Goal: Task Accomplishment & Management: Contribute content

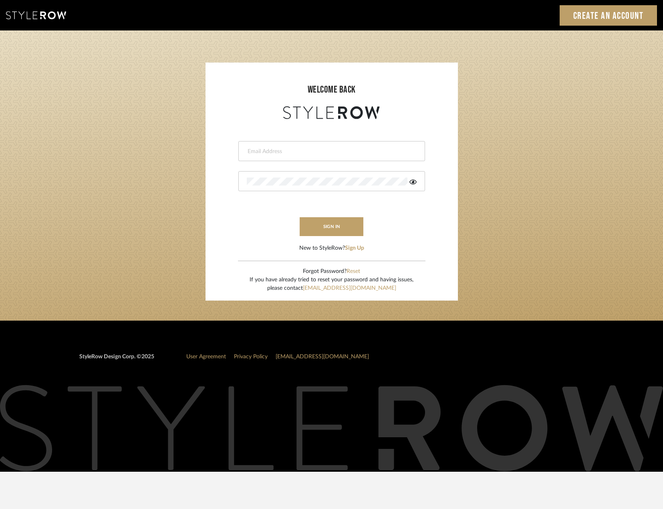
click at [343, 156] on div at bounding box center [331, 151] width 187 height 20
click at [327, 157] on div at bounding box center [331, 151] width 187 height 20
type input "saamiah@studiodb.com"
click at [296, 187] on div at bounding box center [331, 181] width 187 height 20
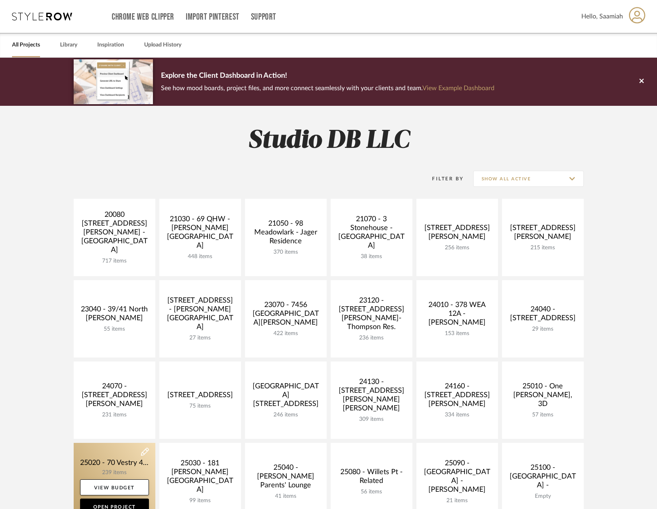
click at [131, 465] on link at bounding box center [115, 481] width 82 height 77
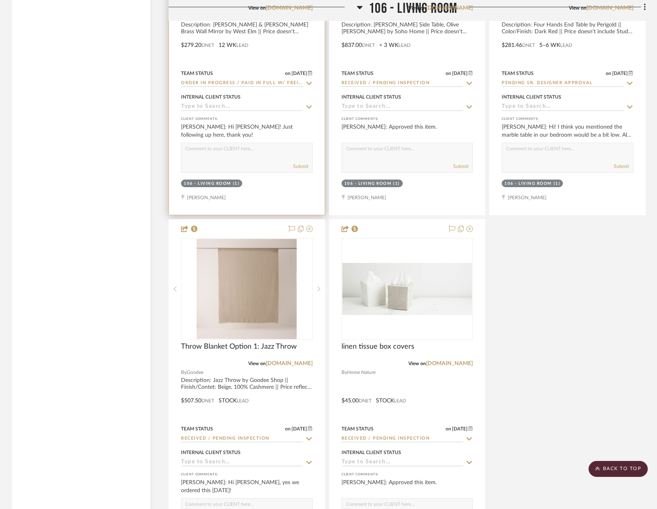
scroll to position [4005, 0]
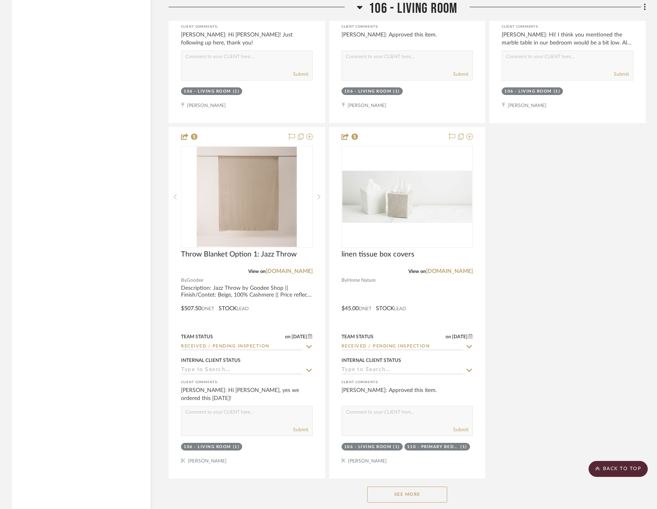
click at [395, 494] on button "See More" at bounding box center [407, 494] width 80 height 16
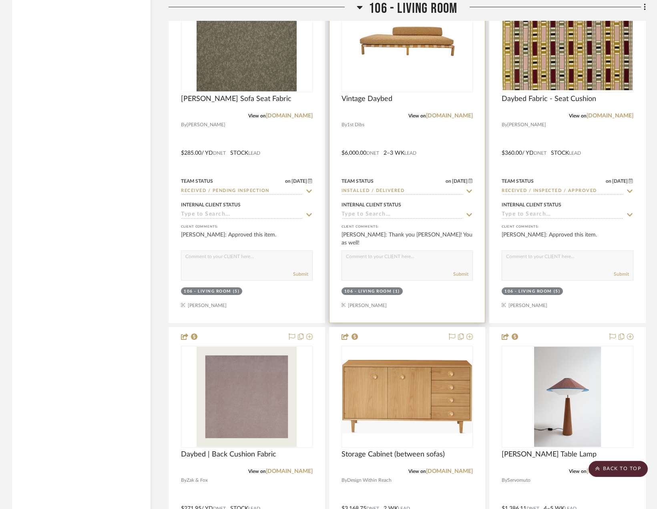
scroll to position [7931, 0]
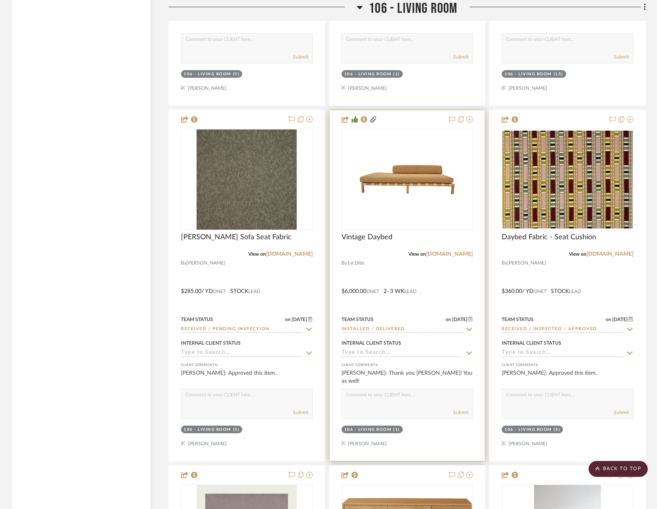
click at [396, 245] on div "Vintage Daybed" at bounding box center [408, 242] width 132 height 18
click at [381, 239] on span "Vintage Daybed" at bounding box center [367, 237] width 51 height 9
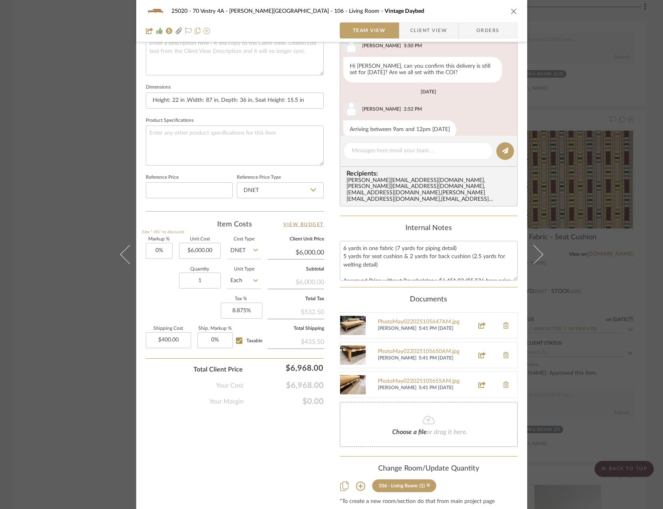
scroll to position [320, 0]
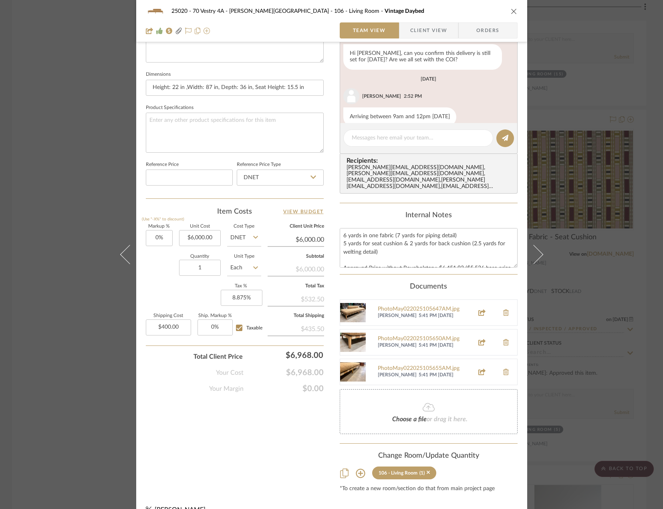
click at [595, 122] on div "25020 - 70 Vestry 4A - [PERSON_NAME] 106 - Living Room Vintage Daybed Team View…" at bounding box center [331, 254] width 663 height 509
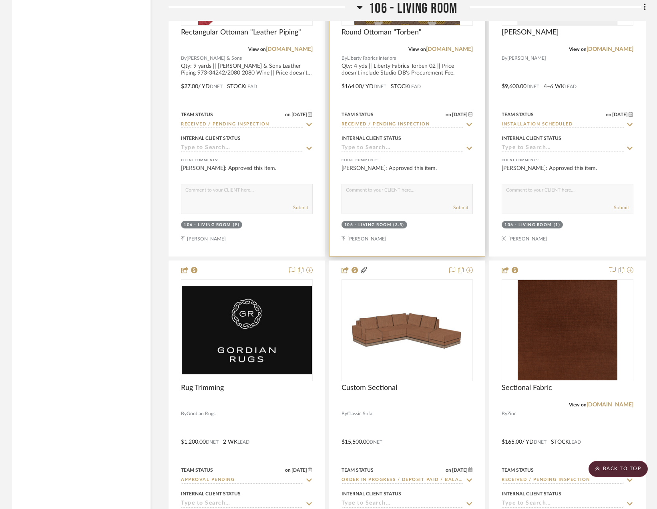
scroll to position [6529, 0]
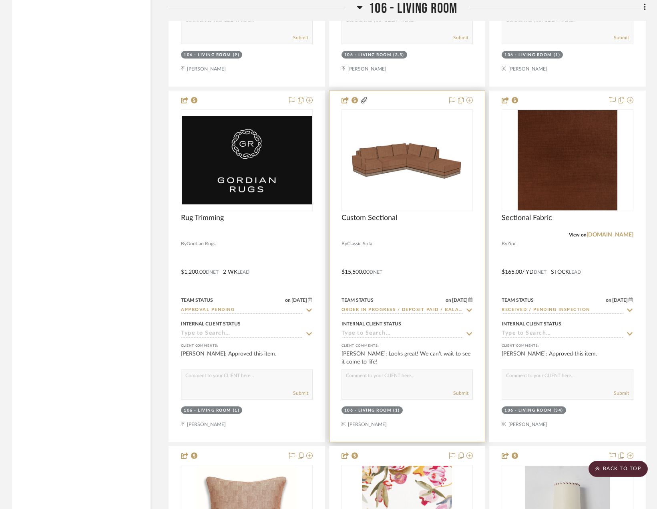
click at [409, 184] on div "0" at bounding box center [407, 160] width 131 height 101
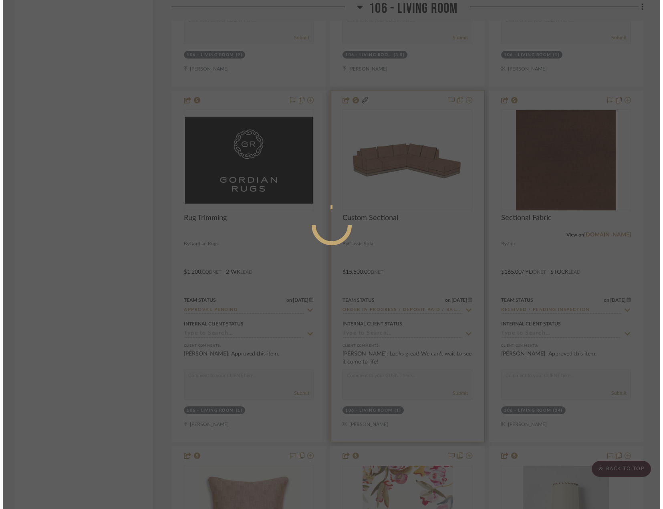
scroll to position [0, 0]
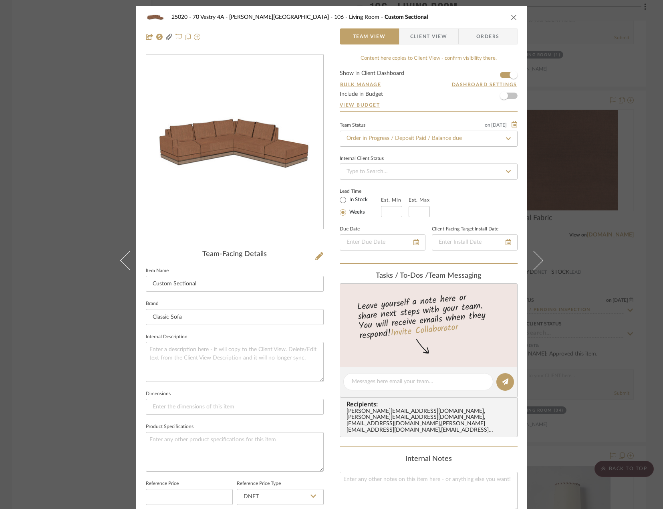
click at [78, 175] on div "25020 - 70 Vestry 4A - [PERSON_NAME] 106 - Living Room Custom Sectional Team Vi…" at bounding box center [331, 254] width 663 height 509
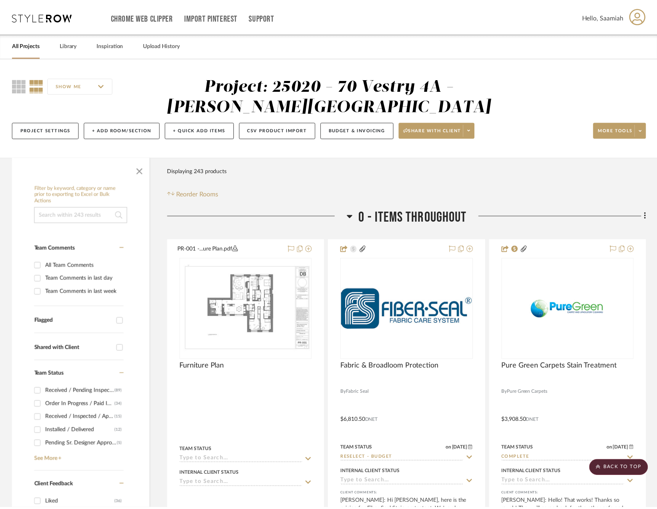
scroll to position [6529, 0]
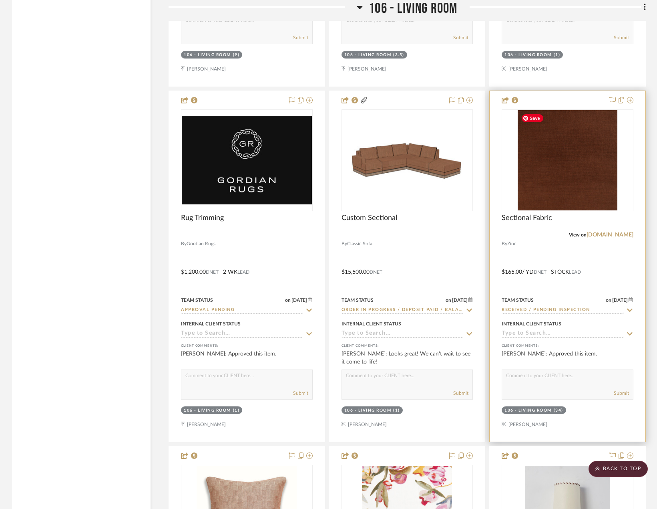
click at [578, 195] on img "0" at bounding box center [568, 160] width 100 height 100
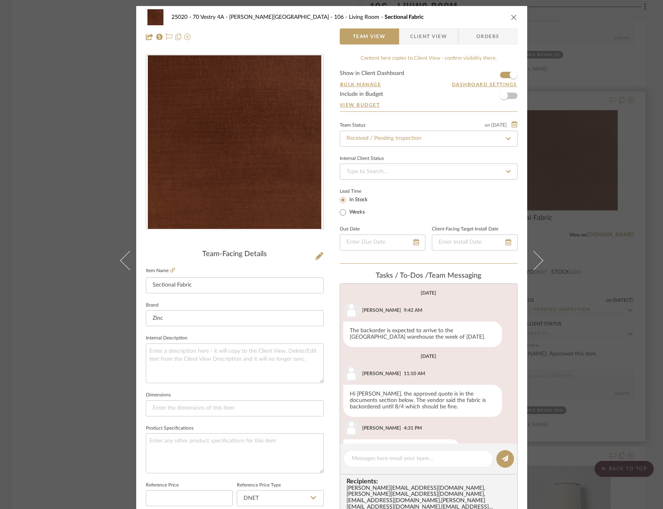
scroll to position [145, 0]
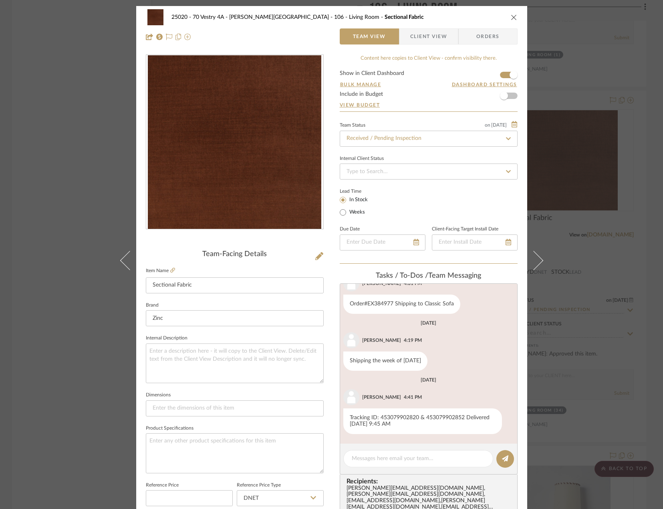
drag, startPoint x: 54, startPoint y: 119, endPoint x: 63, endPoint y: 119, distance: 8.8
click at [55, 120] on div "25020 - 70 Vestry 4A - [PERSON_NAME] 106 - Living Room Sectional Fabric Team Vi…" at bounding box center [331, 254] width 663 height 509
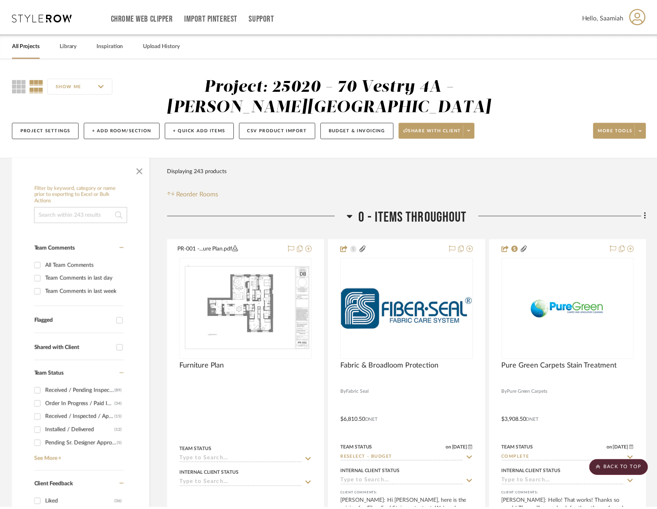
scroll to position [6529, 0]
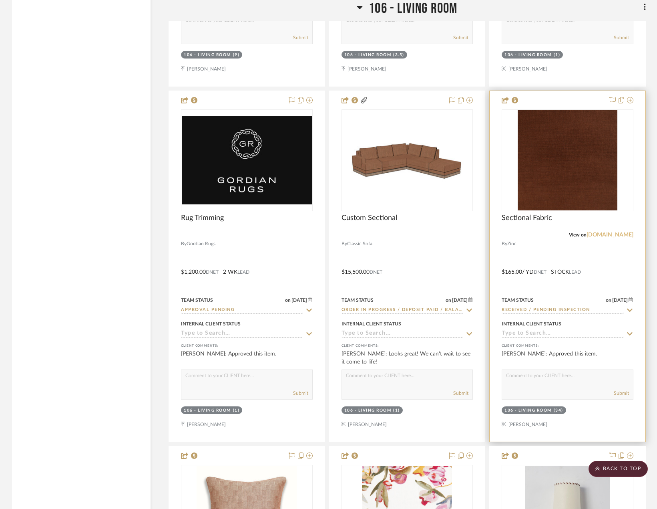
click at [608, 234] on link "[DOMAIN_NAME]" at bounding box center [610, 235] width 47 height 6
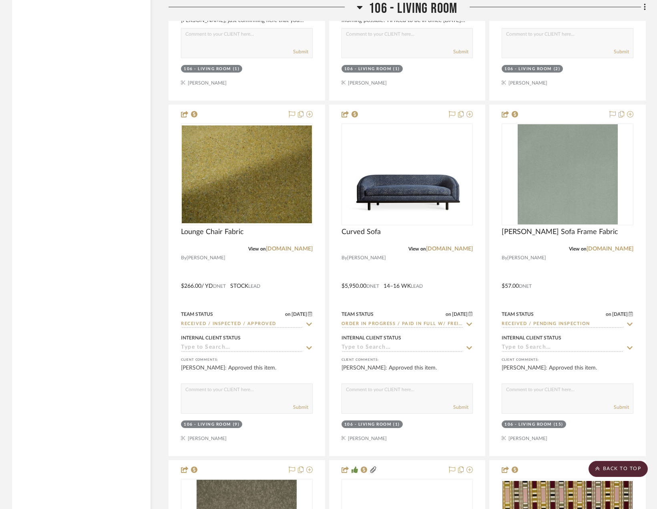
scroll to position [7570, 0]
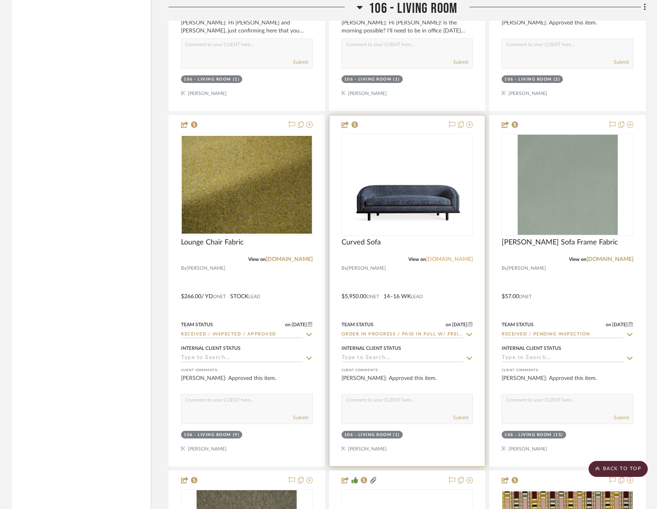
click at [451, 261] on link "[DOMAIN_NAME]" at bounding box center [449, 259] width 47 height 6
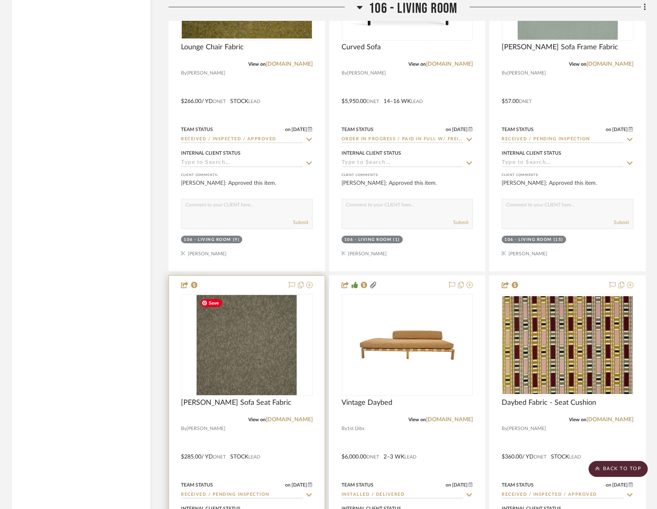
scroll to position [7770, 0]
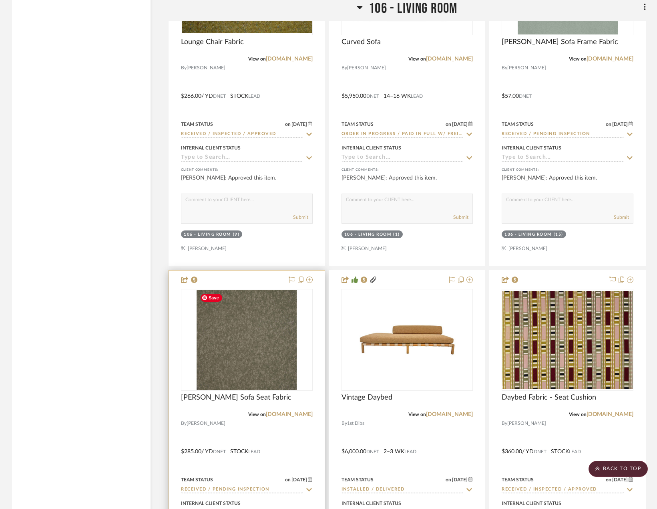
click at [247, 361] on img "0" at bounding box center [247, 340] width 100 height 100
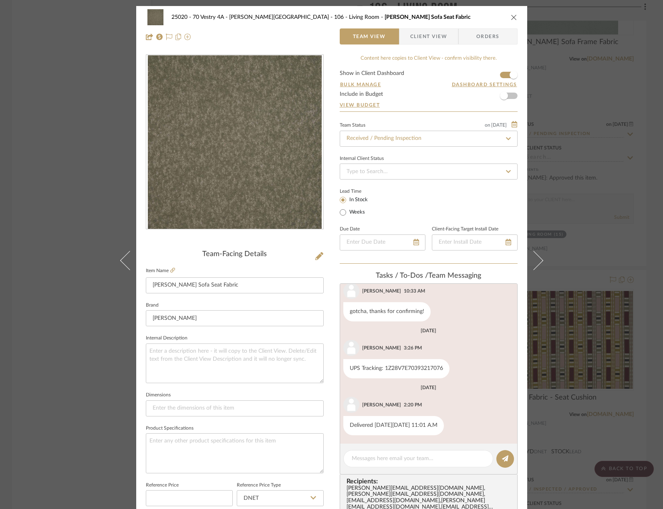
scroll to position [158, 0]
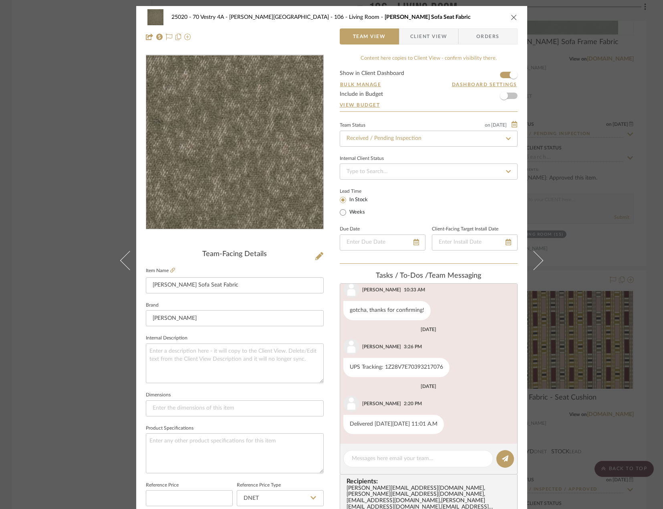
click at [205, 142] on img "0" at bounding box center [235, 142] width 174 height 174
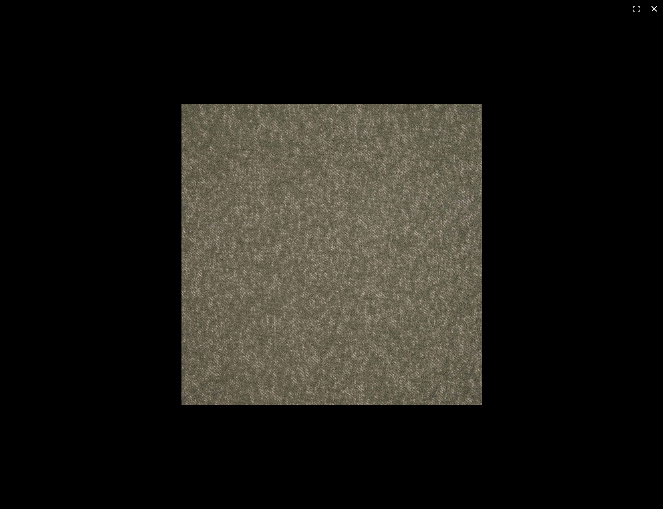
click at [468, 108] on img at bounding box center [331, 254] width 300 height 300
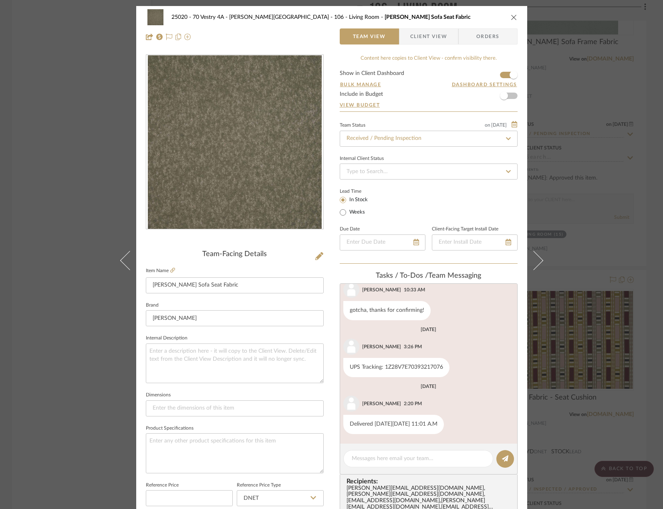
click at [64, 187] on div "25020 - 70 Vestry 4A - [PERSON_NAME] 106 - Living Room [PERSON_NAME] Sofa Seat …" at bounding box center [331, 254] width 663 height 509
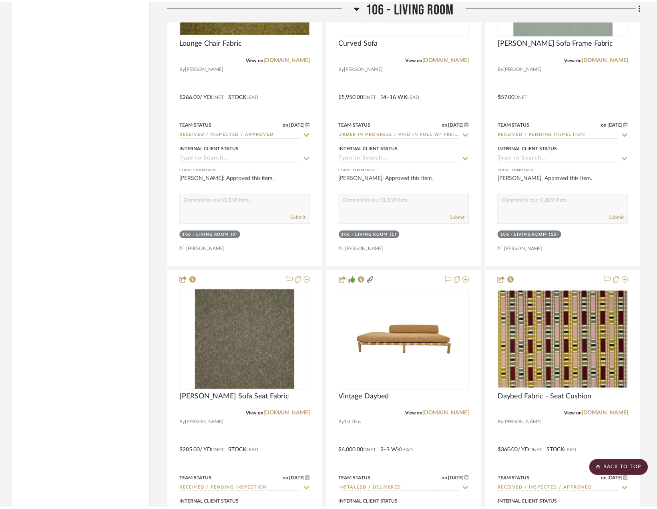
scroll to position [7770, 0]
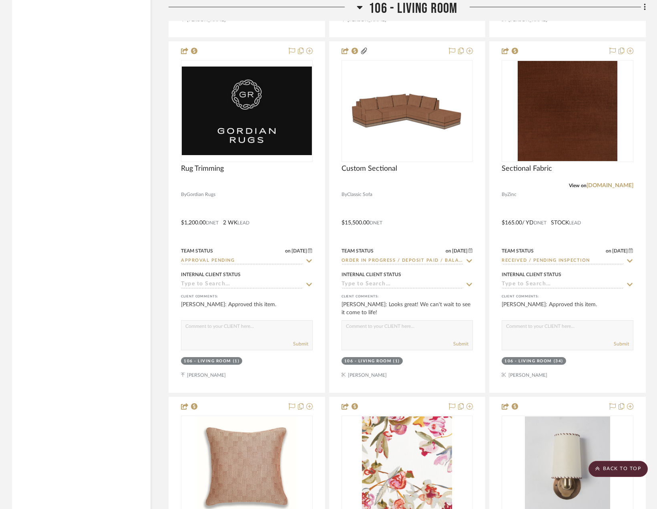
scroll to position [6569, 0]
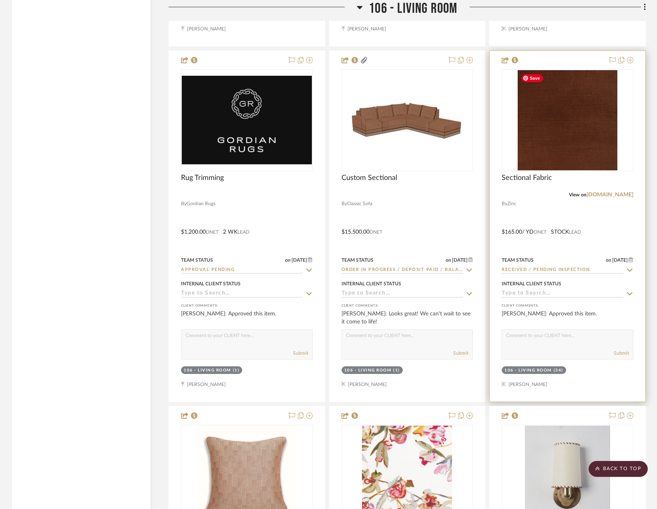
click at [533, 125] on img "0" at bounding box center [568, 120] width 100 height 100
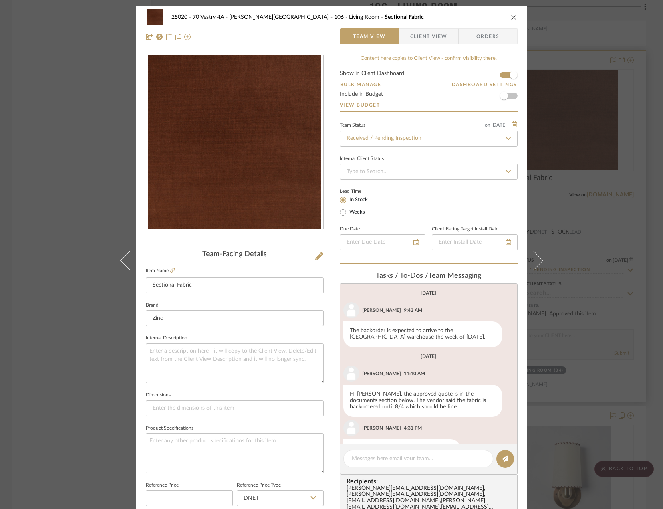
scroll to position [145, 0]
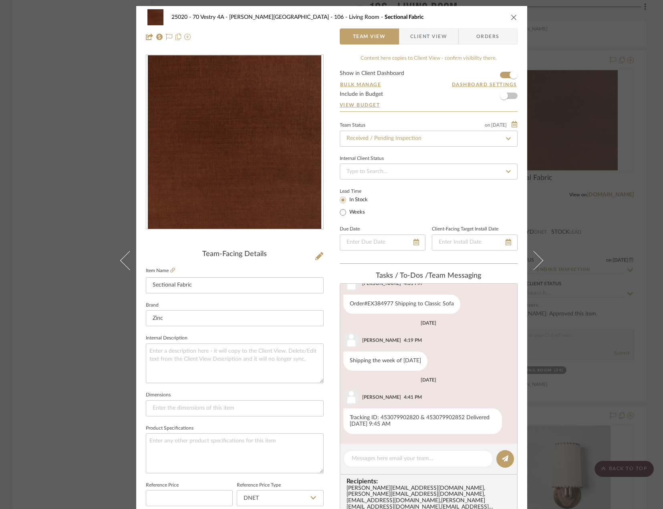
click at [511, 18] on icon "close" at bounding box center [514, 17] width 6 height 6
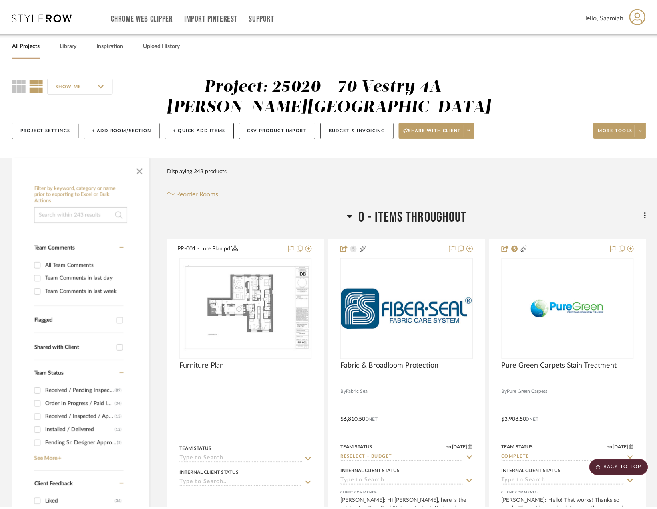
scroll to position [6569, 0]
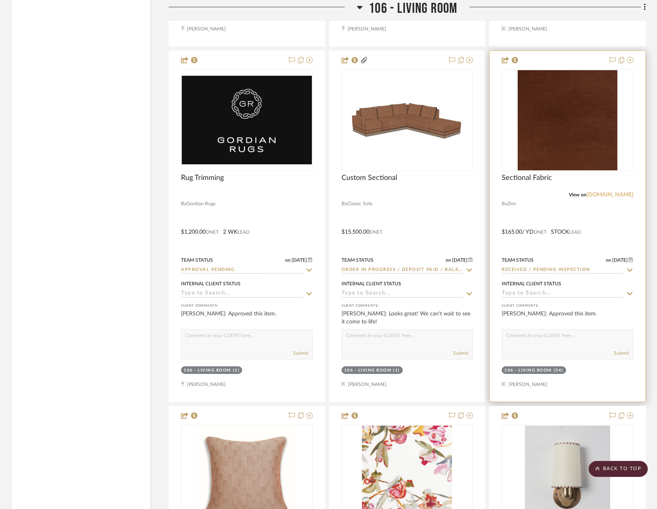
click at [613, 194] on link "[DOMAIN_NAME]" at bounding box center [610, 195] width 47 height 6
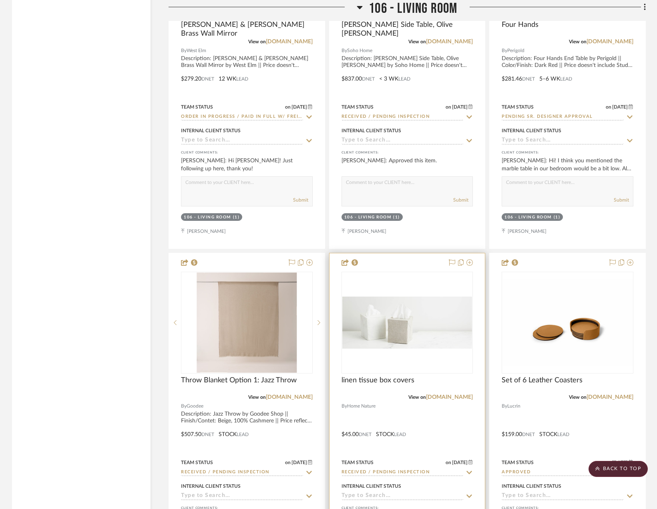
scroll to position [3685, 0]
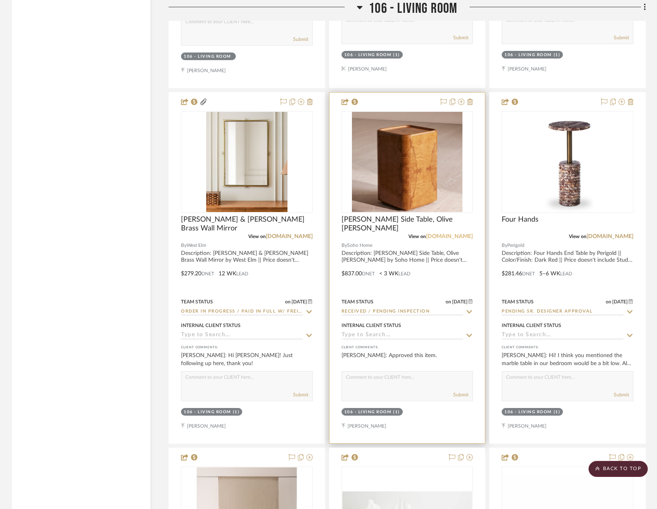
click at [445, 236] on link "[DOMAIN_NAME]" at bounding box center [449, 237] width 47 height 6
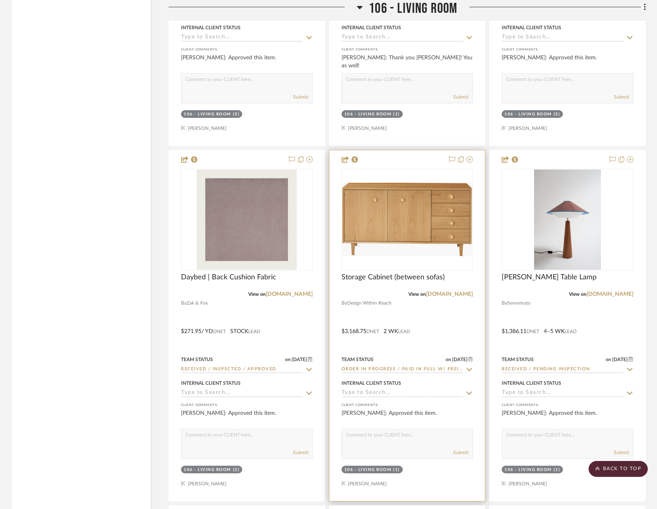
scroll to position [8251, 0]
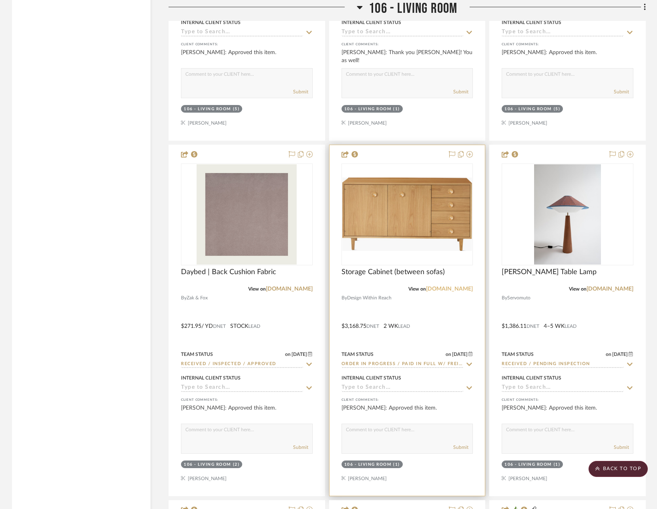
click at [457, 291] on link "[DOMAIN_NAME]" at bounding box center [449, 289] width 47 height 6
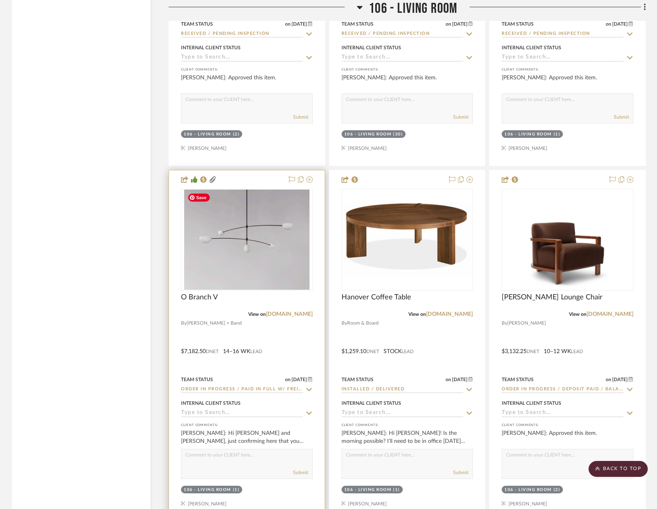
scroll to position [7170, 0]
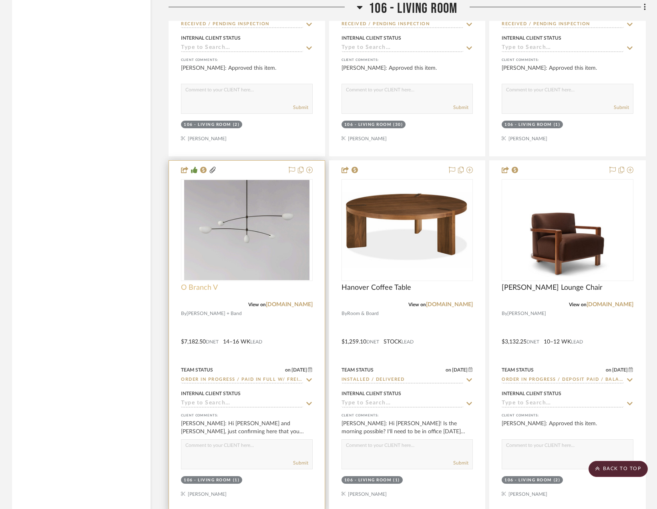
click at [203, 289] on span "O Branch V" at bounding box center [199, 287] width 37 height 9
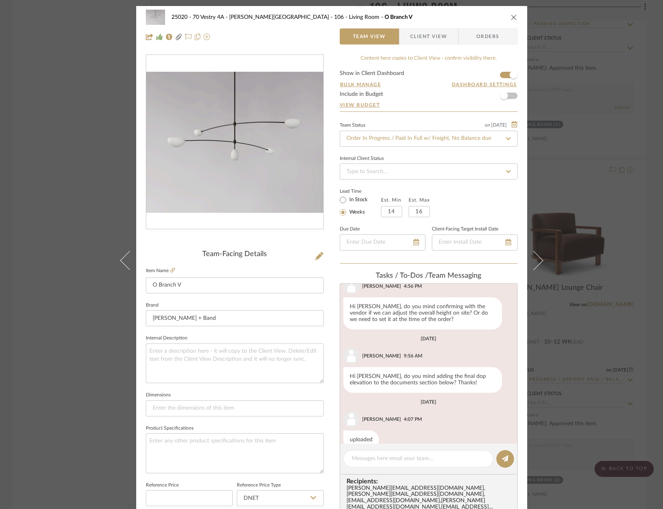
scroll to position [249, 0]
drag, startPoint x: 512, startPoint y: 16, endPoint x: 383, endPoint y: 193, distance: 218.9
click at [511, 16] on icon "close" at bounding box center [514, 17] width 6 height 6
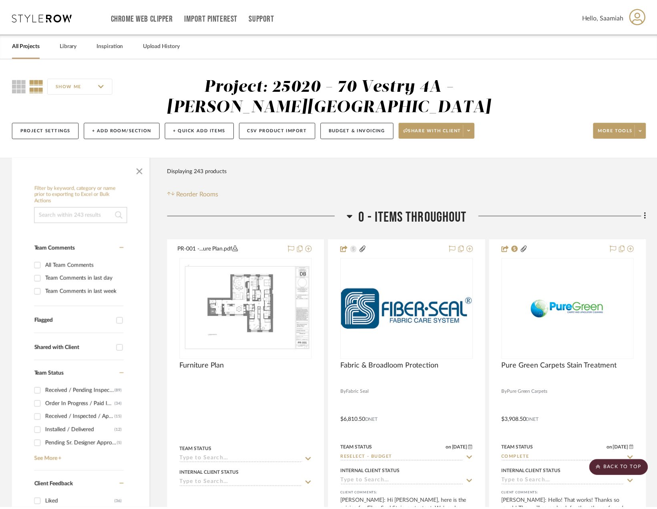
scroll to position [7170, 0]
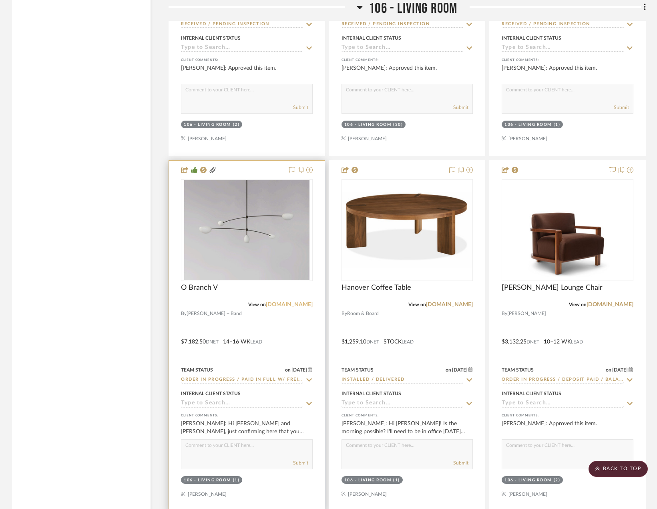
click at [284, 305] on link "[DOMAIN_NAME]" at bounding box center [289, 305] width 47 height 6
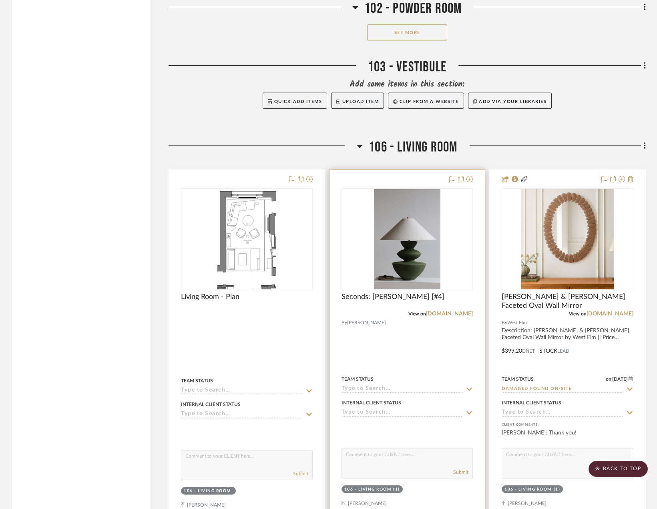
scroll to position [3244, 0]
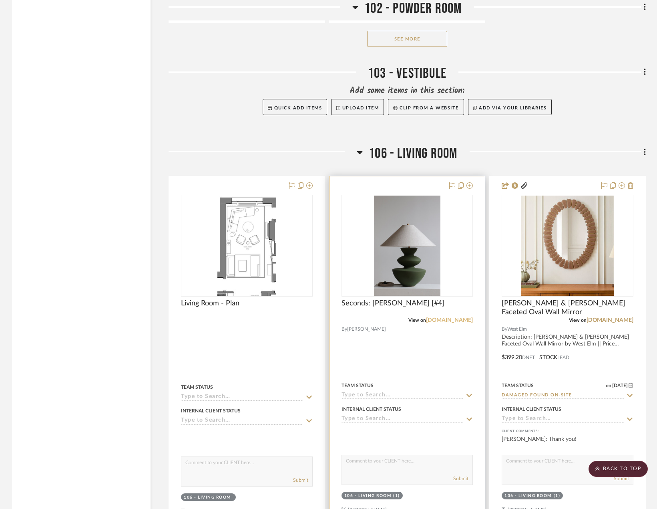
click at [461, 322] on link "[DOMAIN_NAME]" at bounding box center [449, 320] width 47 height 6
click at [372, 318] on div "View on [DOMAIN_NAME]" at bounding box center [408, 319] width 132 height 7
click at [382, 303] on span "Seconds: [PERSON_NAME] [#4]" at bounding box center [393, 303] width 103 height 9
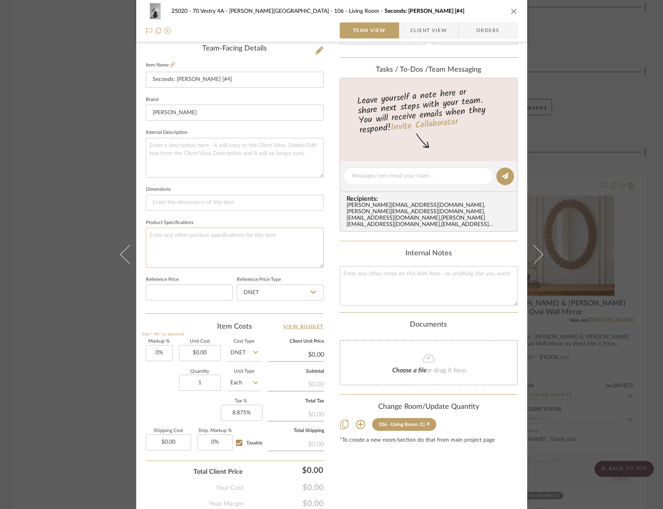
scroll to position [237, 0]
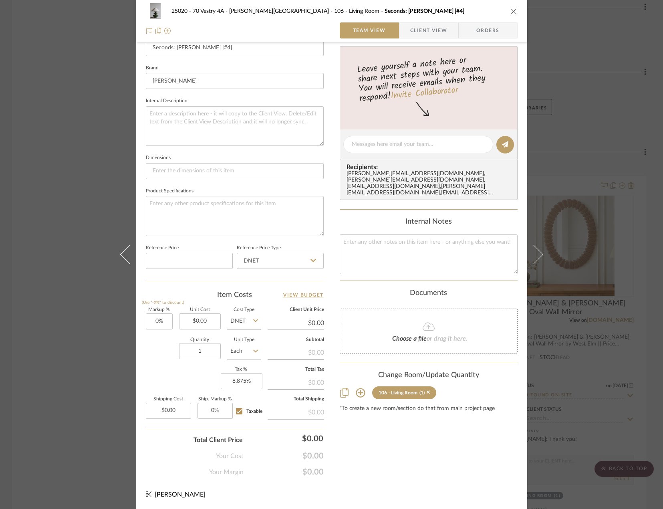
click at [598, 93] on div "25020 - 70 Vestry 4A - [PERSON_NAME] 106 - Living Room Seconds: [PERSON_NAME] […" at bounding box center [331, 254] width 663 height 509
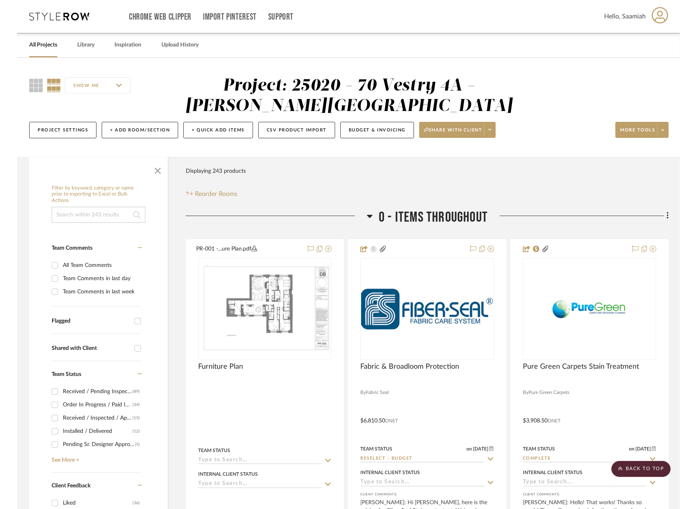
scroll to position [3244, 0]
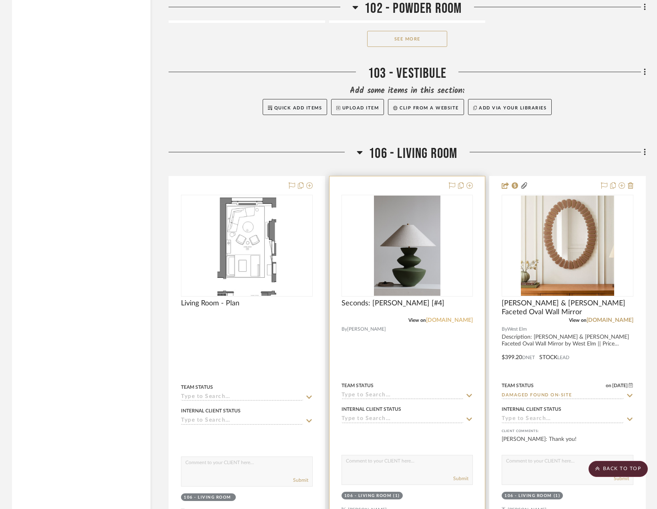
click at [443, 320] on link "[DOMAIN_NAME]" at bounding box center [449, 320] width 47 height 6
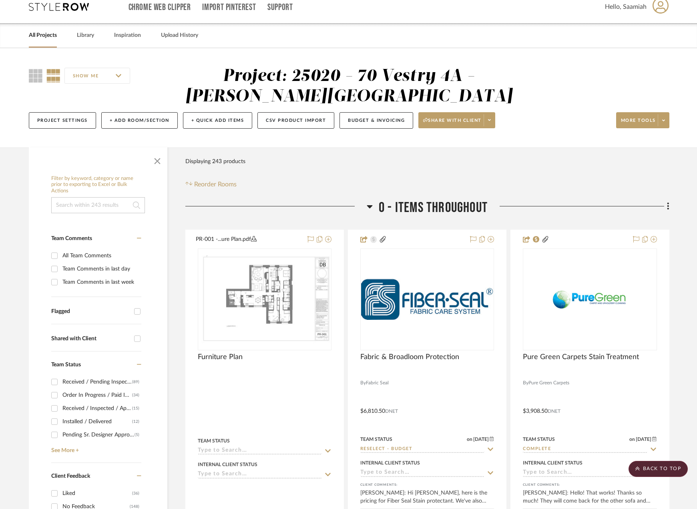
scroll to position [0, 0]
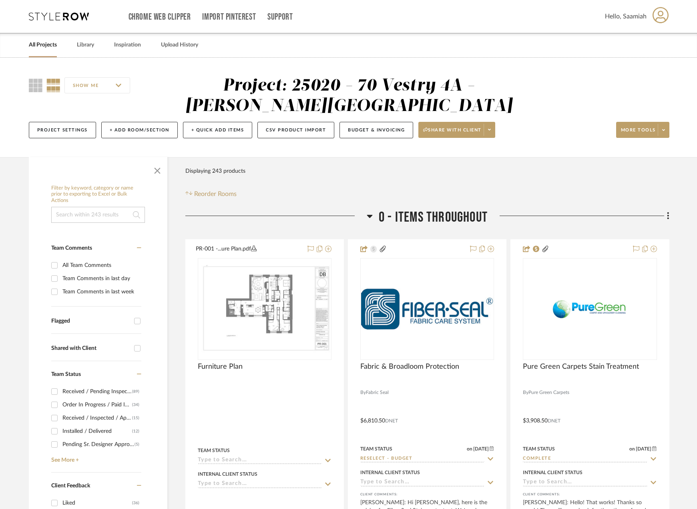
click at [35, 44] on link "All Projects" at bounding box center [43, 45] width 28 height 11
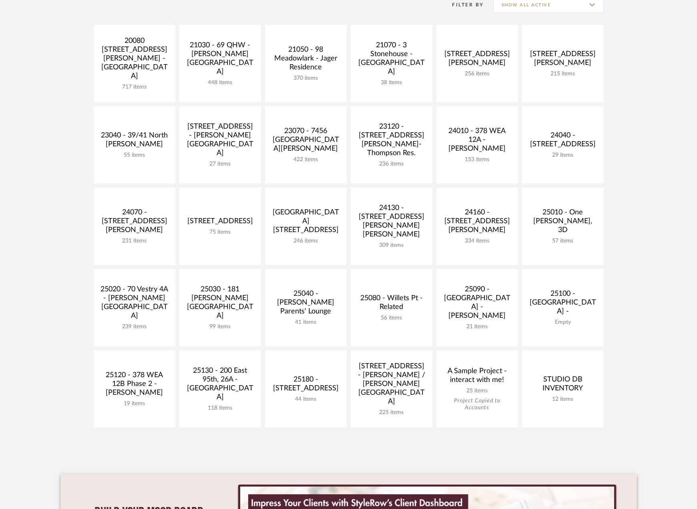
scroll to position [160, 0]
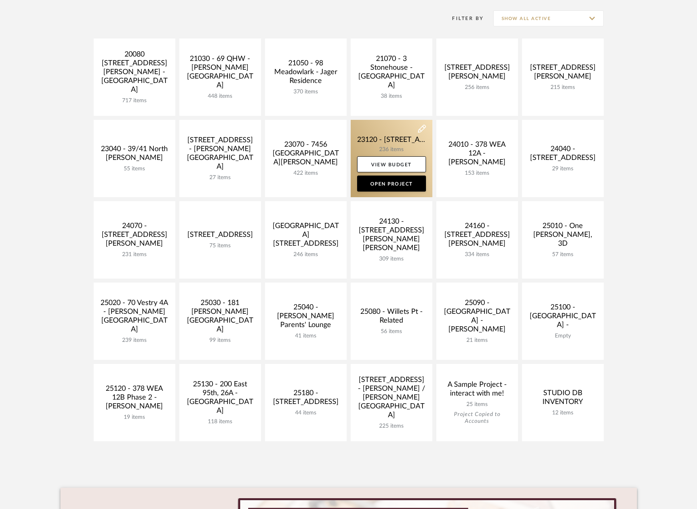
click at [362, 138] on link at bounding box center [392, 158] width 82 height 77
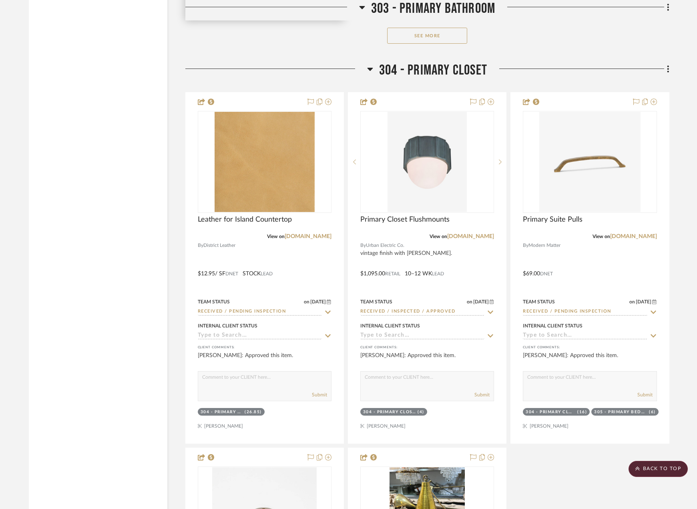
scroll to position [15260, 0]
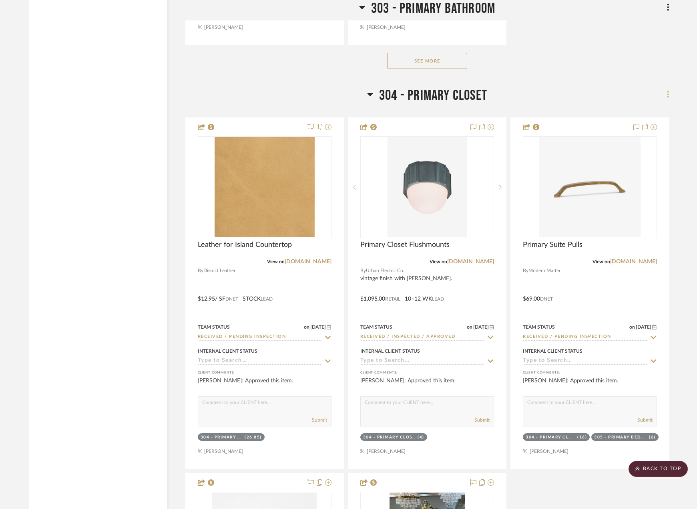
click at [662, 94] on icon at bounding box center [669, 94] width 2 height 7
click at [640, 113] on span "Add New Item" at bounding box center [628, 111] width 36 height 7
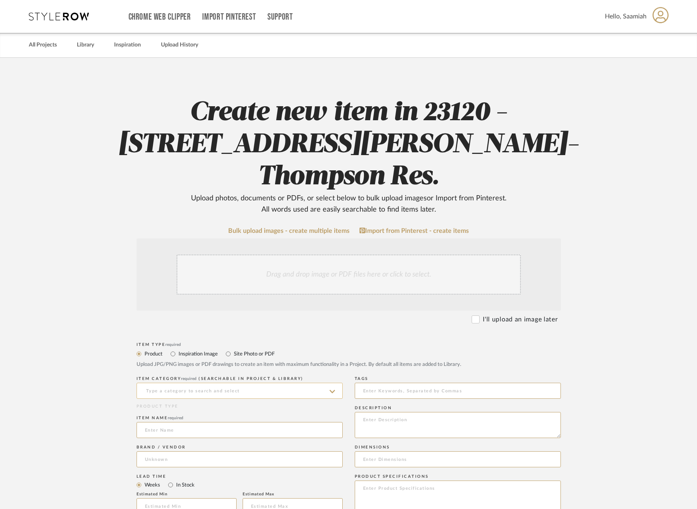
click at [198, 383] on input at bounding box center [240, 391] width 206 height 16
click at [170, 397] on div "Trays" at bounding box center [239, 399] width 205 height 20
type input "Trays"
click at [166, 422] on input at bounding box center [240, 430] width 206 height 16
click at [214, 422] on input at bounding box center [240, 430] width 206 height 16
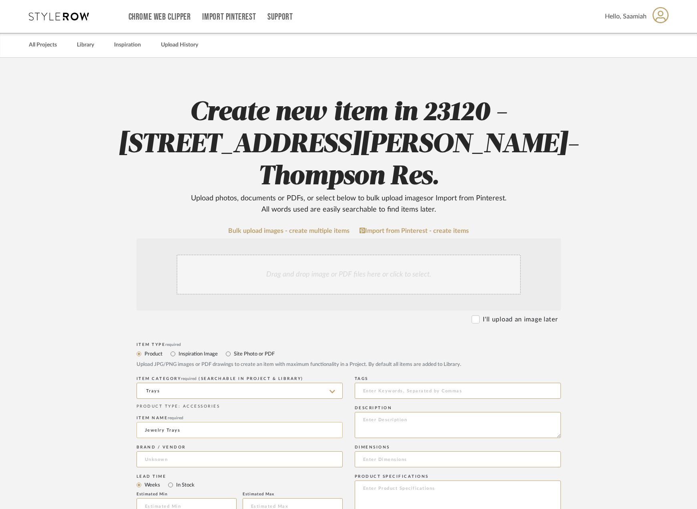
type input "Jewelry Trays"
type input "t"
type input "The Jewelry Tray Factory"
click at [167, 447] on span "Click to add "The Jewelry Tray Factory" as a new Brand" at bounding box center [223, 447] width 143 height 7
click at [91, 422] on upload-items "Create new item in 23120 - [STREET_ADDRESS][PERSON_NAME]-Thompson Res. Upload p…" at bounding box center [348, 443] width 697 height 770
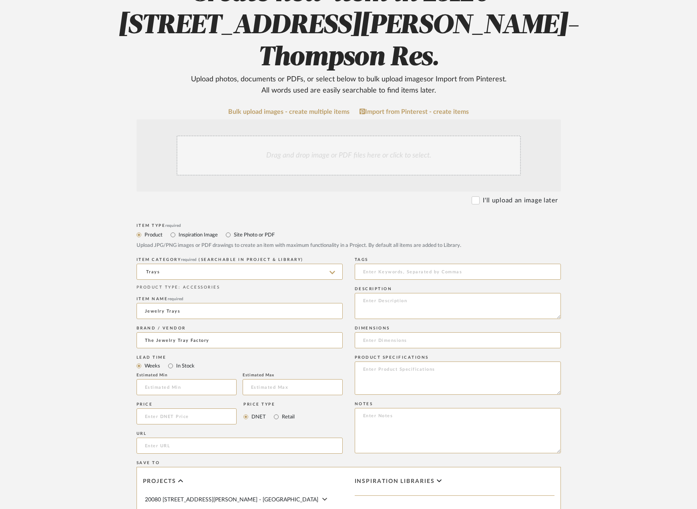
scroll to position [120, 0]
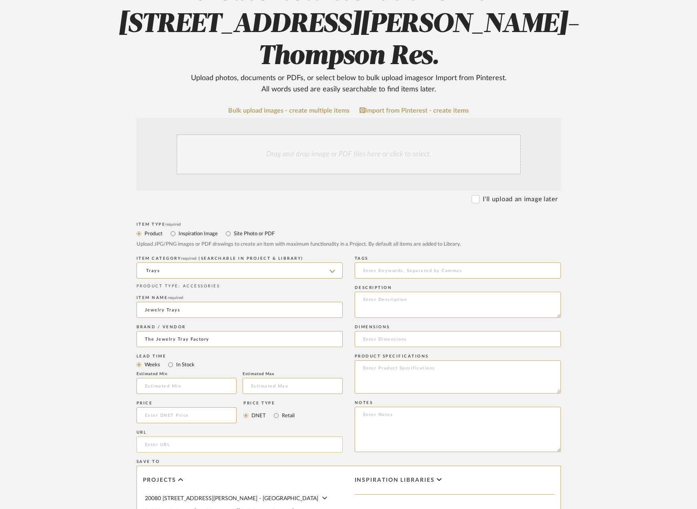
click at [190, 436] on input "url" at bounding box center [240, 444] width 206 height 16
paste input "[URL][DOMAIN_NAME]"
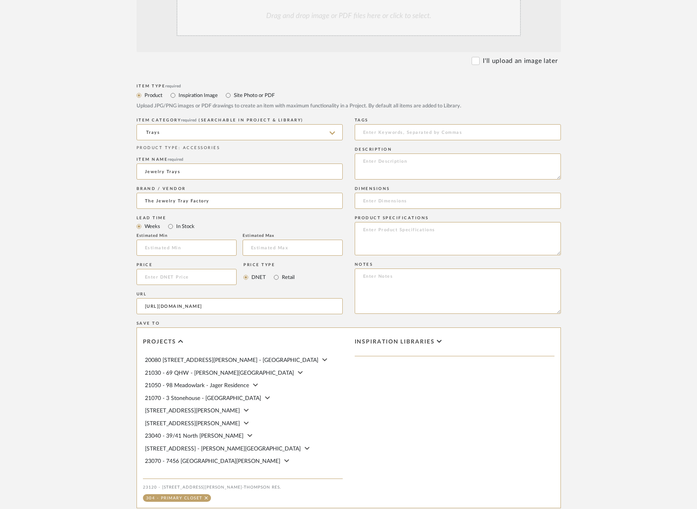
scroll to position [320, 0]
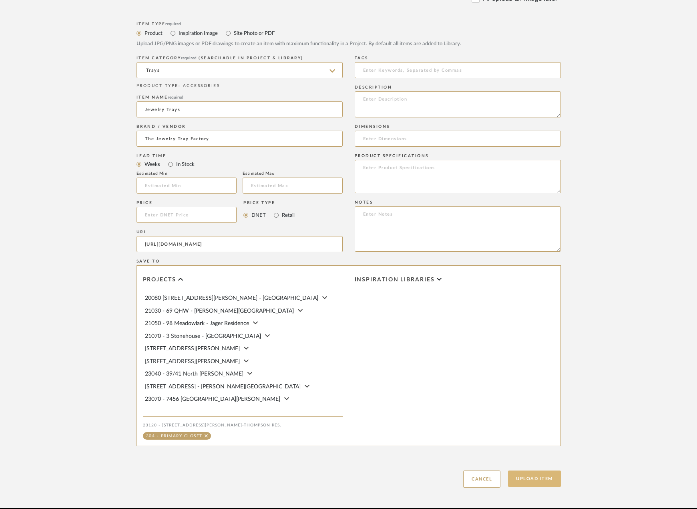
type input "[URL][DOMAIN_NAME]"
click at [546, 470] on button "Upload Item" at bounding box center [534, 478] width 53 height 16
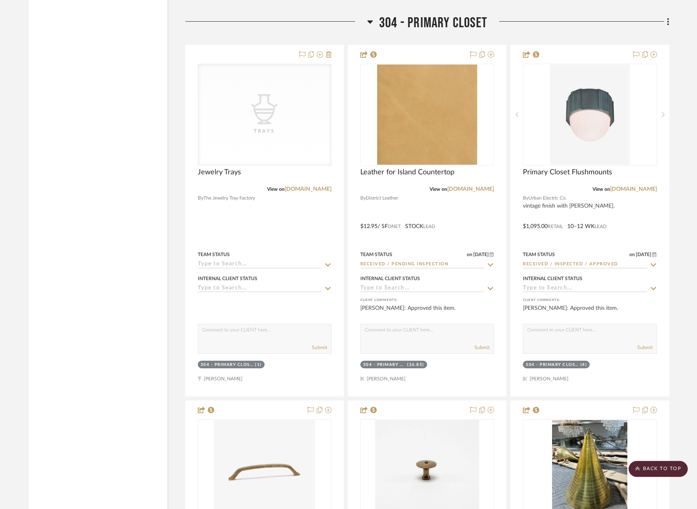
scroll to position [15317, 0]
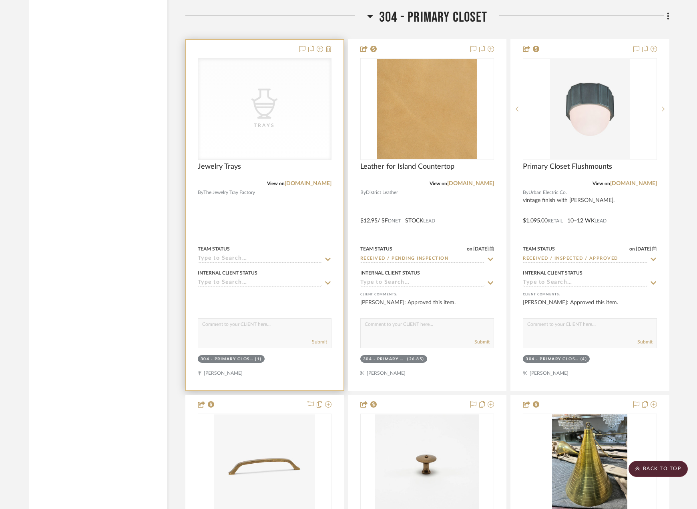
click at [290, 114] on div "CategoryIconAccessories Created with Sketch. Trays" at bounding box center [264, 108] width 133 height 101
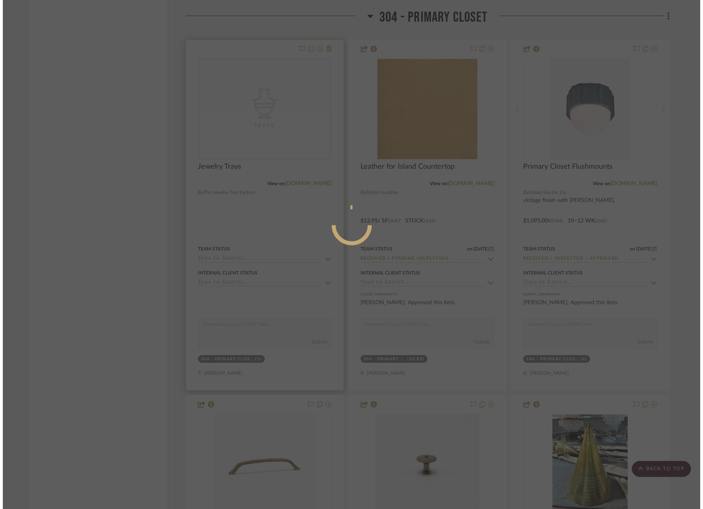
scroll to position [0, 0]
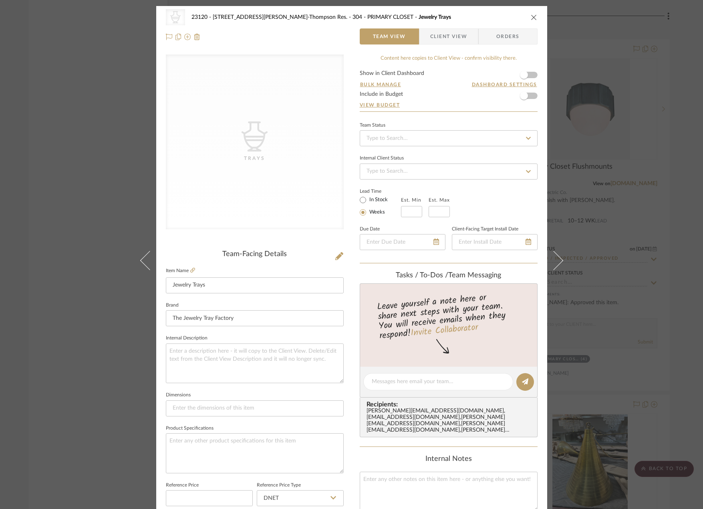
click at [270, 148] on div "CategoryIconAccessories Created with Sketch. Trays" at bounding box center [255, 141] width 178 height 175
click at [250, 147] on icon "CategoryIconAccessories Created with Sketch." at bounding box center [255, 136] width 30 height 30
click at [335, 255] on icon at bounding box center [339, 256] width 8 height 8
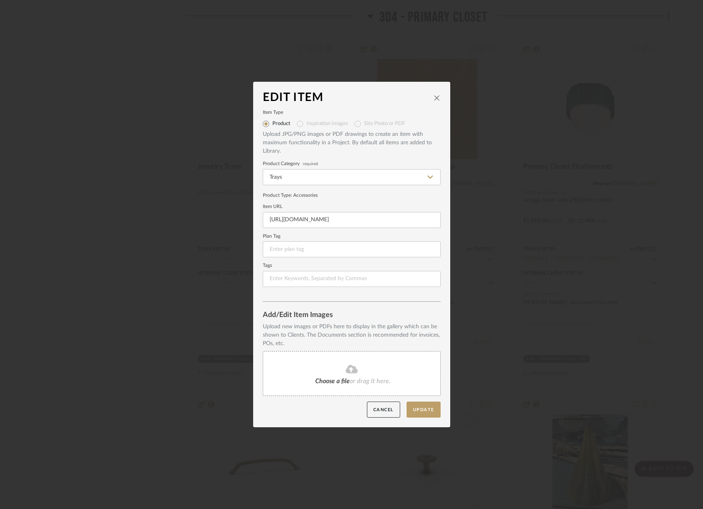
click at [332, 375] on div "Choose a file or drag it here." at bounding box center [352, 373] width 178 height 45
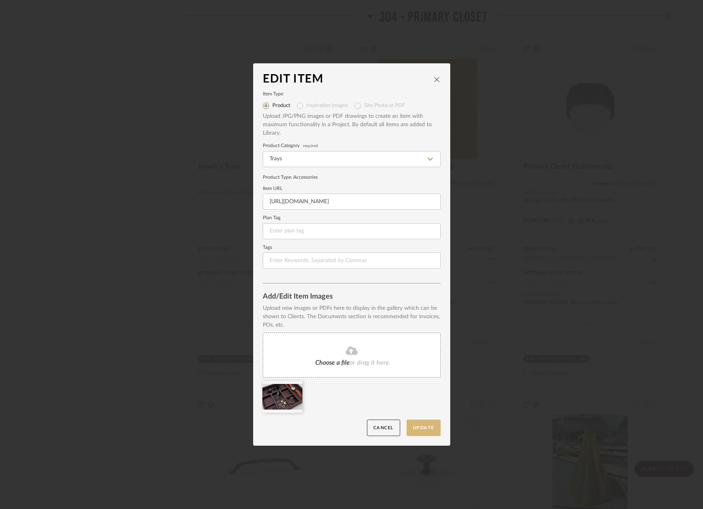
click at [418, 427] on button "Update" at bounding box center [424, 427] width 34 height 16
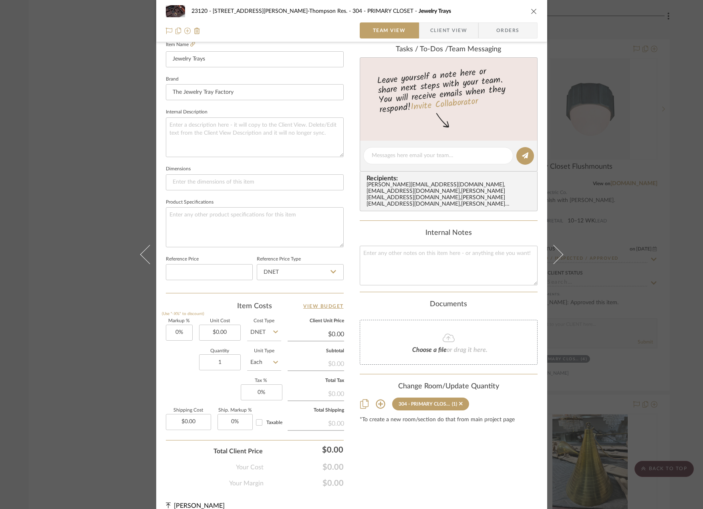
scroll to position [237, 0]
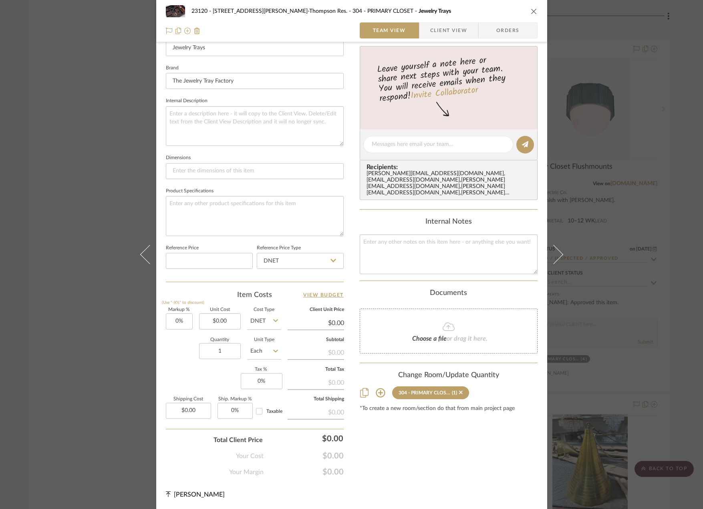
click at [437, 321] on div "Choose a file or drag it here." at bounding box center [449, 330] width 178 height 45
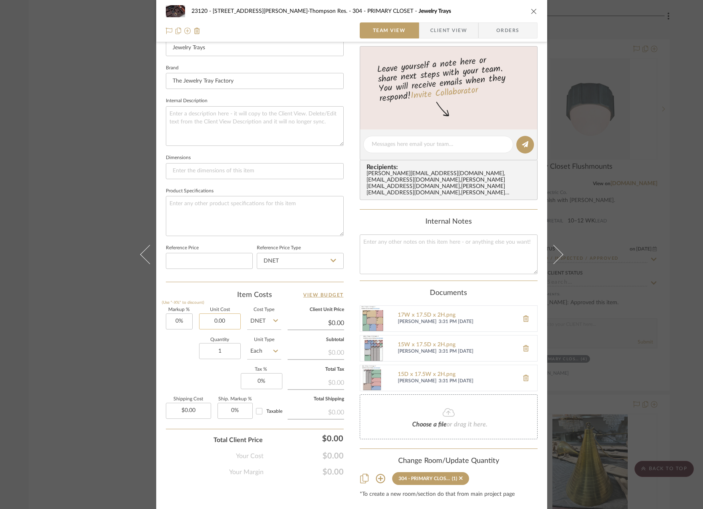
click at [224, 323] on input "0.00" at bounding box center [220, 321] width 42 height 16
type input "$364.46"
click at [211, 284] on div "Team-Facing Details Item Name Jewelry Trays Brand The Jewelry Tray Factory Inte…" at bounding box center [255, 157] width 178 height 680
type input "$364.46"
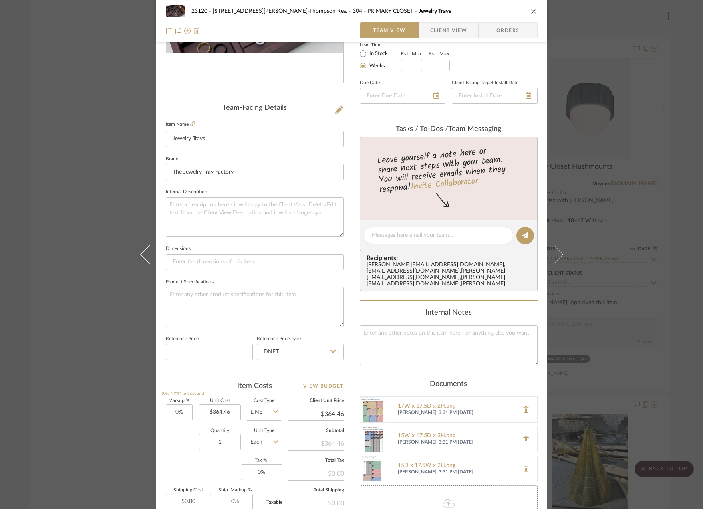
scroll to position [0, 0]
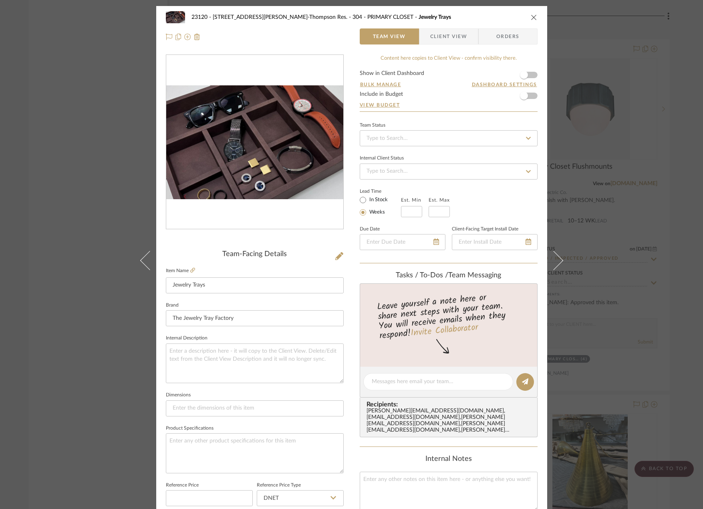
click at [576, 207] on div "23120 - [STREET_ADDRESS][PERSON_NAME]-Thompson Res. 304 - PRIMARY CLOSET Jewelr…" at bounding box center [351, 254] width 703 height 509
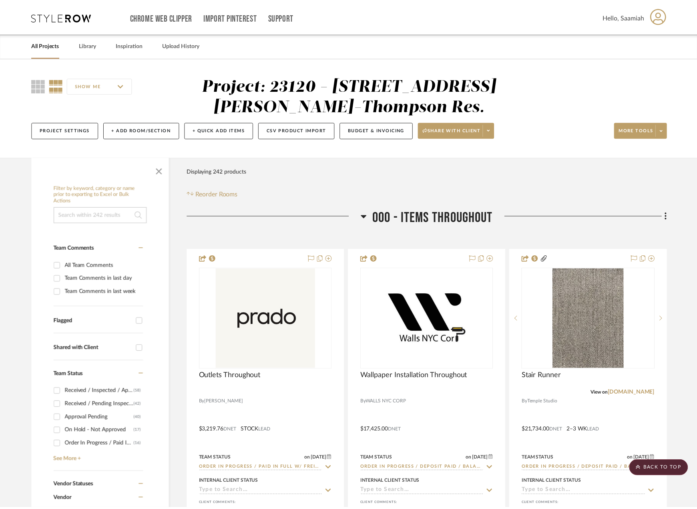
scroll to position [15317, 0]
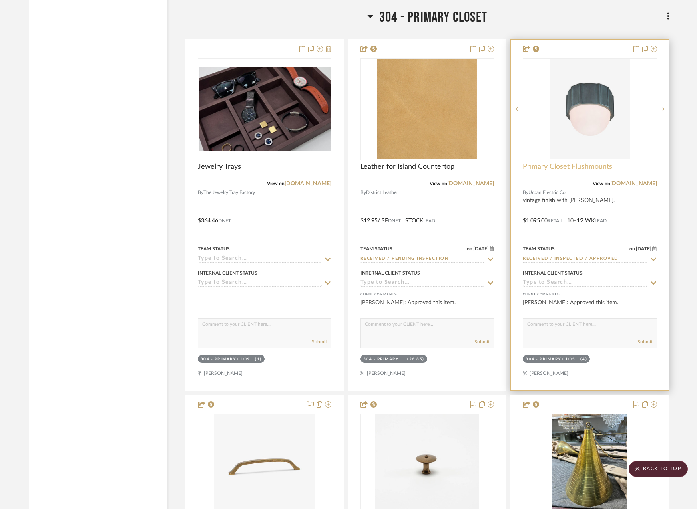
click at [558, 170] on span "Primary Closet Flushmounts" at bounding box center [567, 166] width 89 height 9
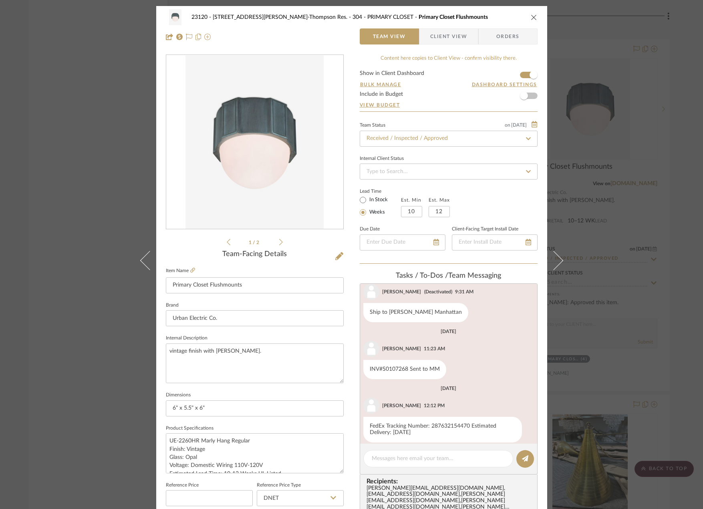
scroll to position [84, 0]
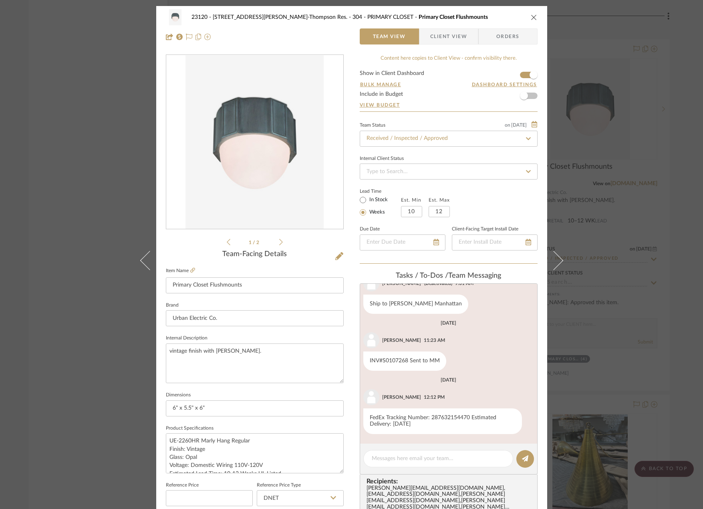
click at [464, 40] on span "Client View" at bounding box center [448, 36] width 37 height 16
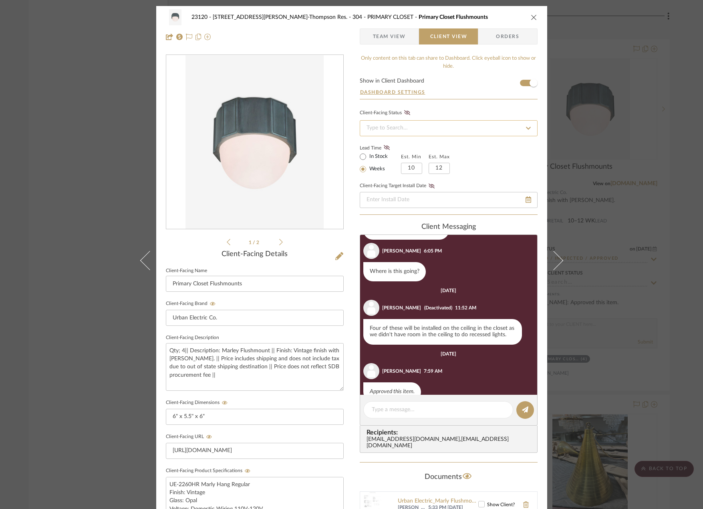
scroll to position [125, 0]
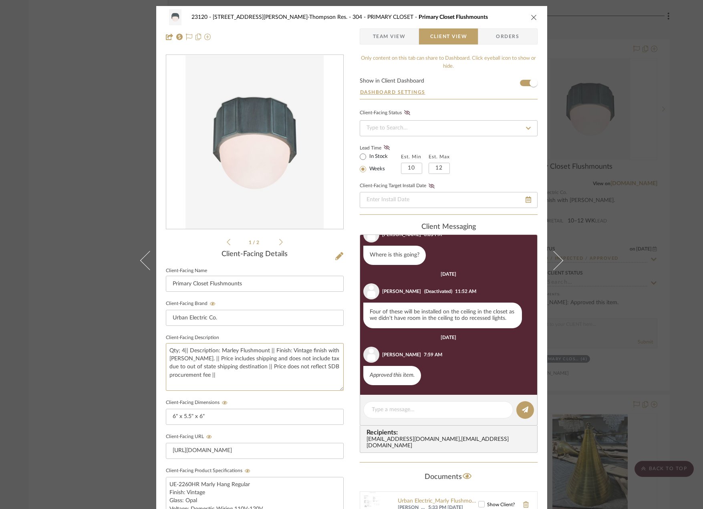
drag, startPoint x: 244, startPoint y: 381, endPoint x: 155, endPoint y: 347, distance: 95.7
click at [156, 347] on div "23120 - [STREET_ADDRESS][PERSON_NAME]-Thompson Res. 304 - PRIMARY CLOSET Primar…" at bounding box center [351, 339] width 391 height 667
click at [611, 278] on div "23120 - [STREET_ADDRESS][PERSON_NAME]-Thompson Res. 304 - PRIMARY CLOSET Primar…" at bounding box center [351, 254] width 703 height 509
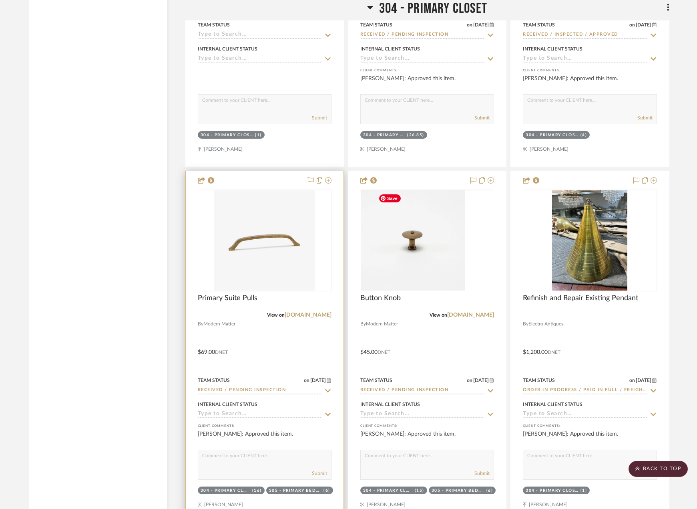
scroll to position [15557, 0]
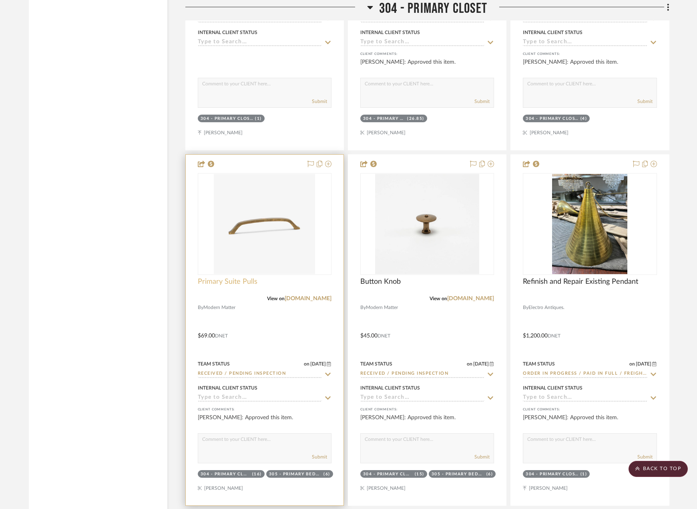
click at [241, 282] on span "Primary Suite Pulls" at bounding box center [228, 281] width 60 height 9
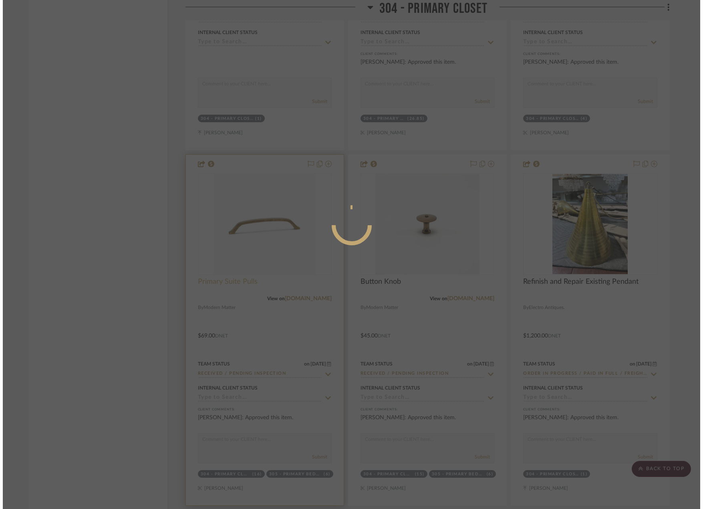
scroll to position [0, 0]
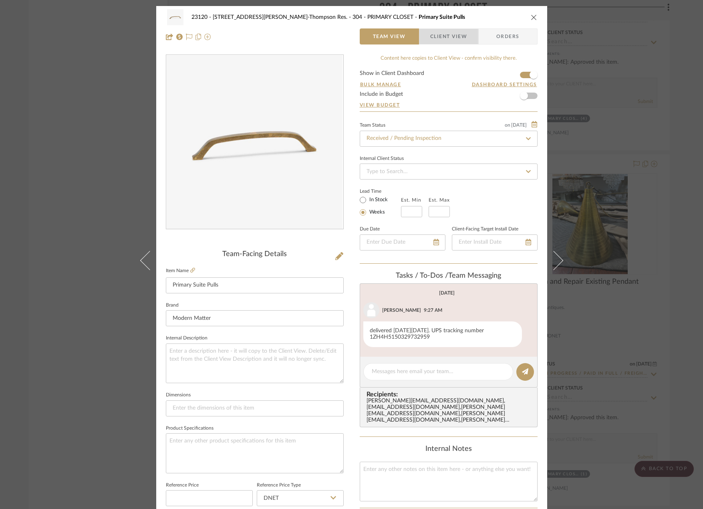
click at [440, 36] on span "Client View" at bounding box center [448, 36] width 37 height 16
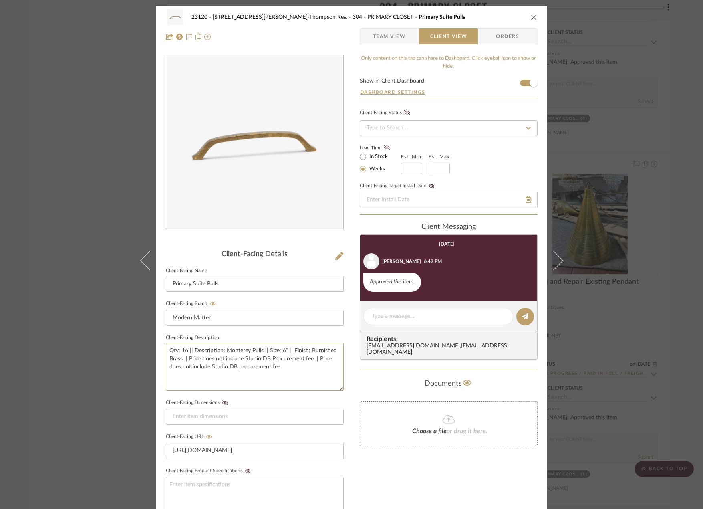
drag, startPoint x: 285, startPoint y: 367, endPoint x: 161, endPoint y: 347, distance: 125.4
click at [161, 347] on div "23120 - [STREET_ADDRESS][PERSON_NAME]-Thompson Res. 304 - PRIMARY CLOSET Primar…" at bounding box center [351, 339] width 391 height 667
click at [70, 225] on div "23120 - [STREET_ADDRESS][PERSON_NAME]-Thompson Res. 304 - PRIMARY CLOSET Primar…" at bounding box center [351, 254] width 703 height 509
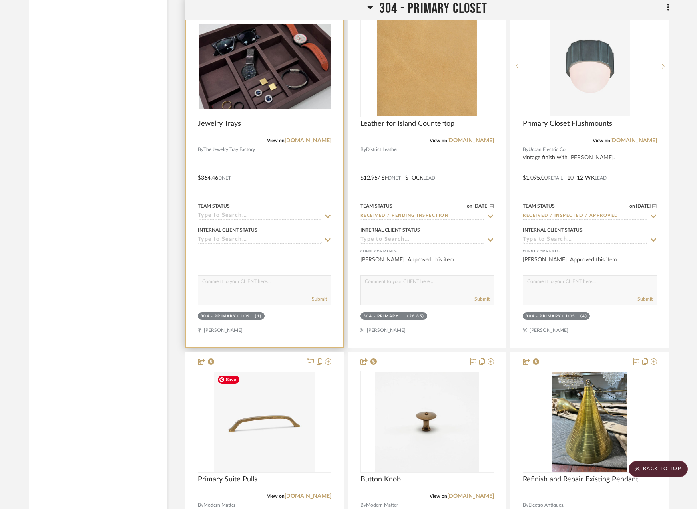
scroll to position [15357, 0]
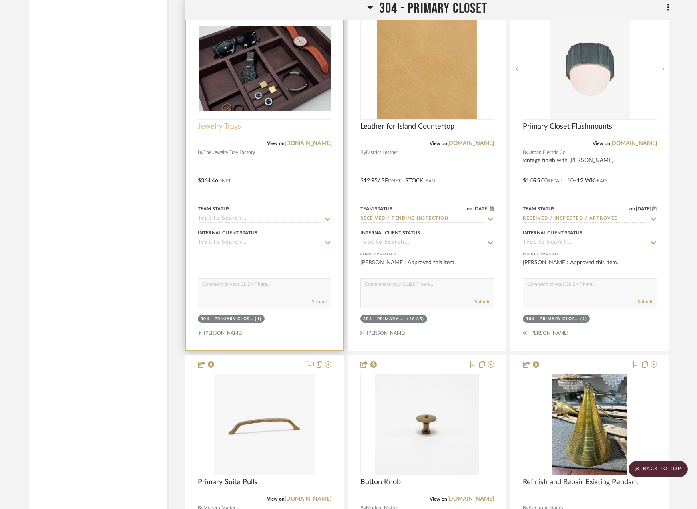
click at [232, 123] on span "Jewelry Trays" at bounding box center [219, 126] width 43 height 9
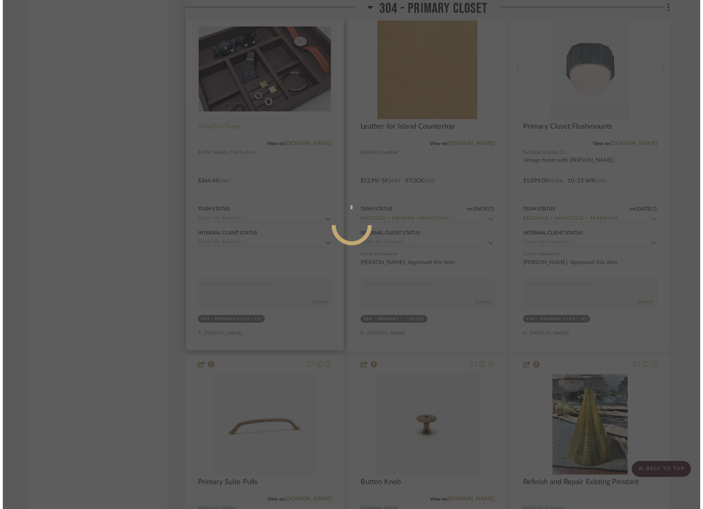
scroll to position [0, 0]
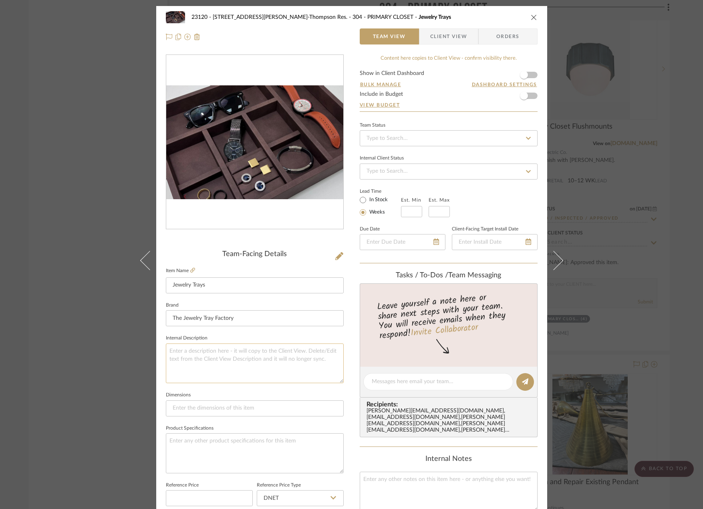
click at [204, 356] on textarea at bounding box center [255, 363] width 178 height 40
paste textarea "Qty: 16 || Description: Monterey Pulls || Size: 6" || Finish: Burnished Brass |…"
click at [184, 348] on textarea "Qty: 16 || Description: Monterey Pulls || Size: 6" || Finish: Burnished Brass |…" at bounding box center [255, 363] width 178 height 40
drag, startPoint x: 219, startPoint y: 352, endPoint x: 256, endPoint y: 353, distance: 36.5
click at [256, 353] on textarea "Qty: 3 || Description: Monterey Pulls || Size: 6" || Finish: Burnished Brass ||…" at bounding box center [255, 363] width 178 height 40
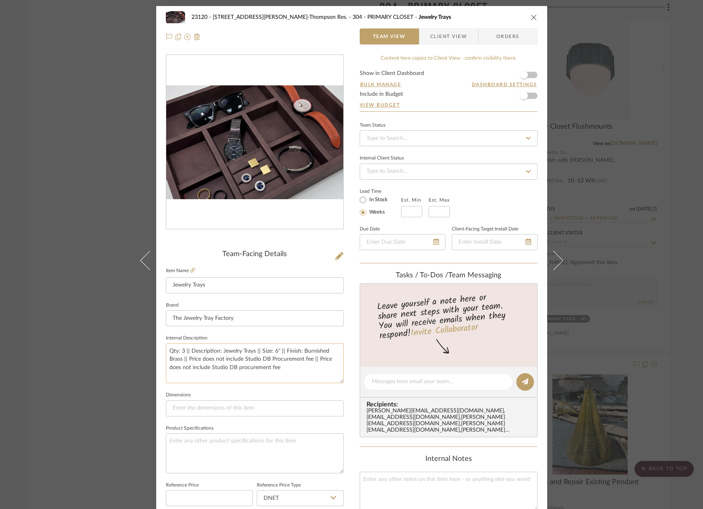
drag, startPoint x: 275, startPoint y: 352, endPoint x: 257, endPoint y: 352, distance: 18.4
click at [257, 352] on textarea "Qty: 3 || Description: Jewelry Trays || Size: 6" || Finish: Burnished Brass || …" at bounding box center [255, 363] width 178 height 40
drag, startPoint x: 256, startPoint y: 350, endPoint x: 314, endPoint y: 350, distance: 57.3
click at [314, 350] on textarea "Qty: 3 || Description: Jewelry Trays || Finish: Burnished Brass || Price does n…" at bounding box center [255, 363] width 178 height 40
drag, startPoint x: 255, startPoint y: 350, endPoint x: 216, endPoint y: 361, distance: 40.4
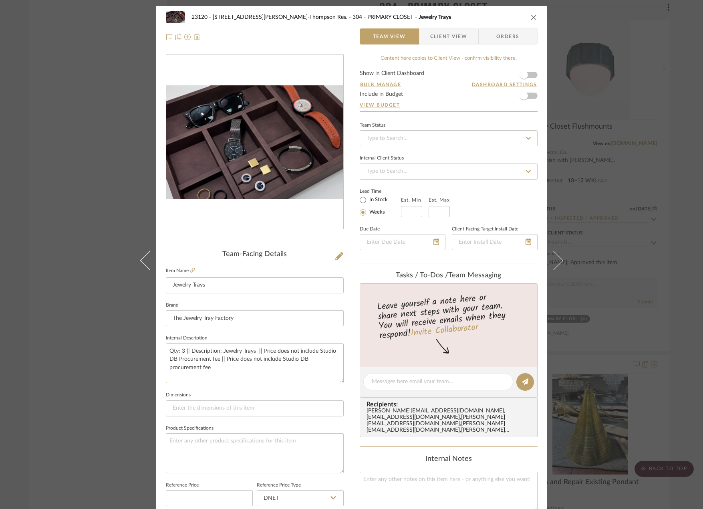
click at [216, 361] on textarea "Qty: 3 || Description: Jewelry Trays || Price does not include Studio DB Procur…" at bounding box center [255, 363] width 178 height 40
type textarea "Qty: 3 || Description: Jewelry Trays || Price does not include Studio DB procur…"
click at [90, 338] on div "23120 - [STREET_ADDRESS][PERSON_NAME]-Thompson Res. 304 - PRIMARY CLOSET Jewelr…" at bounding box center [351, 254] width 703 height 509
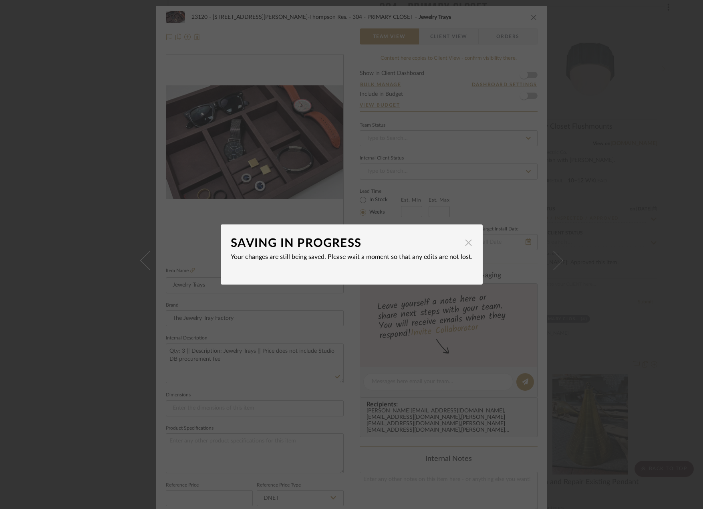
click at [467, 240] on span "button" at bounding box center [469, 242] width 16 height 16
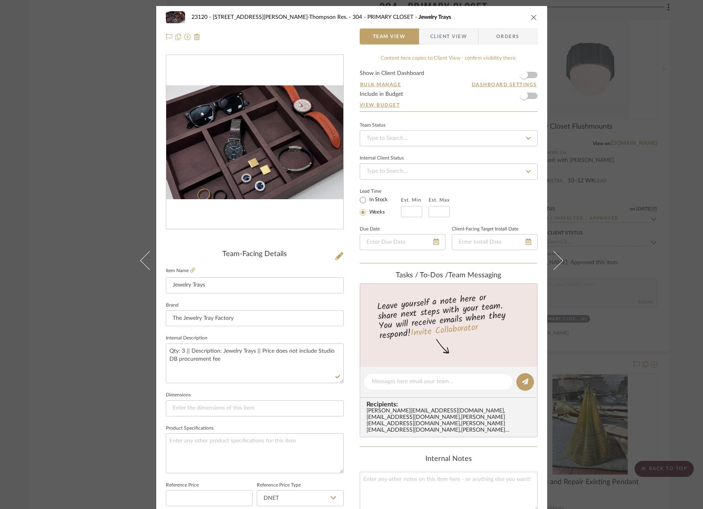
click at [662, 192] on div "23120 - [STREET_ADDRESS][PERSON_NAME]-Thompson Res. 304 - PRIMARY CLOSET Jewelr…" at bounding box center [351, 254] width 703 height 509
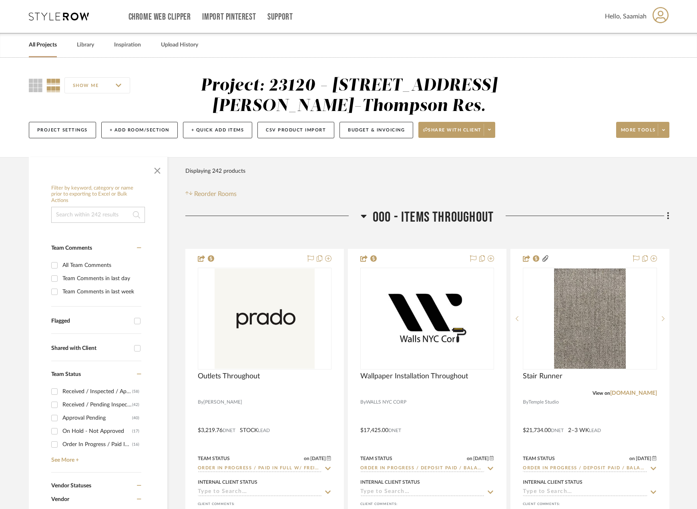
click at [51, 48] on link "All Projects" at bounding box center [43, 45] width 28 height 11
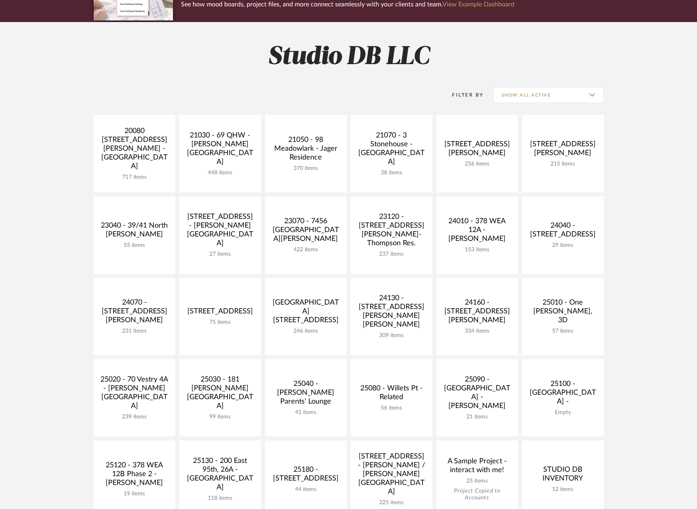
scroll to position [280, 0]
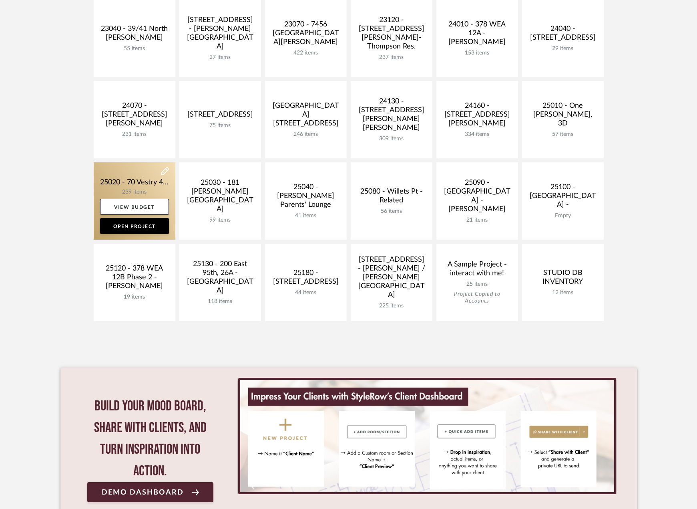
click at [142, 187] on link at bounding box center [135, 200] width 82 height 77
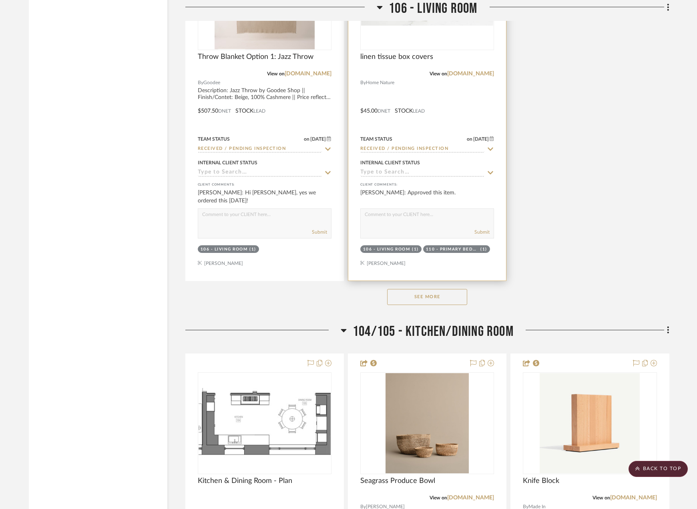
scroll to position [4205, 0]
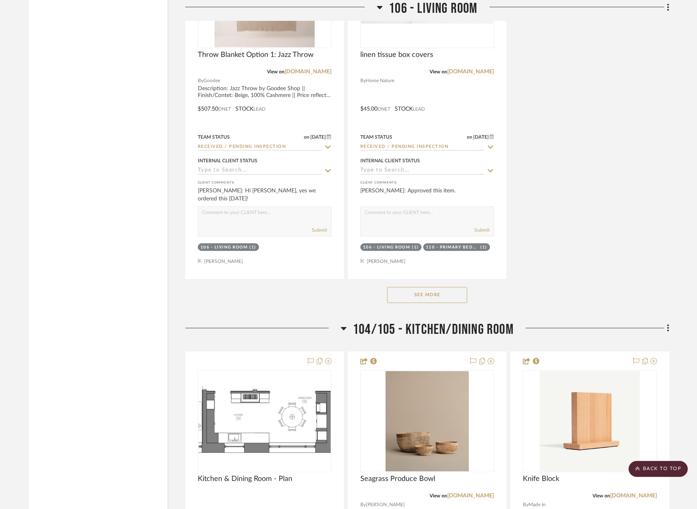
click at [410, 294] on button "See More" at bounding box center [427, 295] width 80 height 16
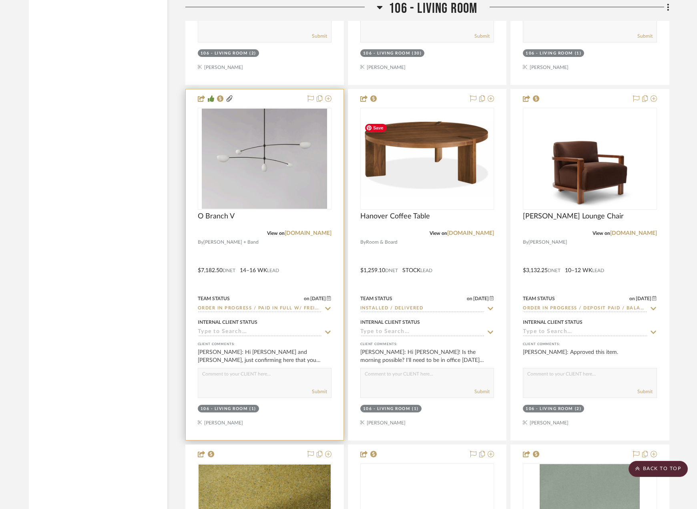
scroll to position [7249, 0]
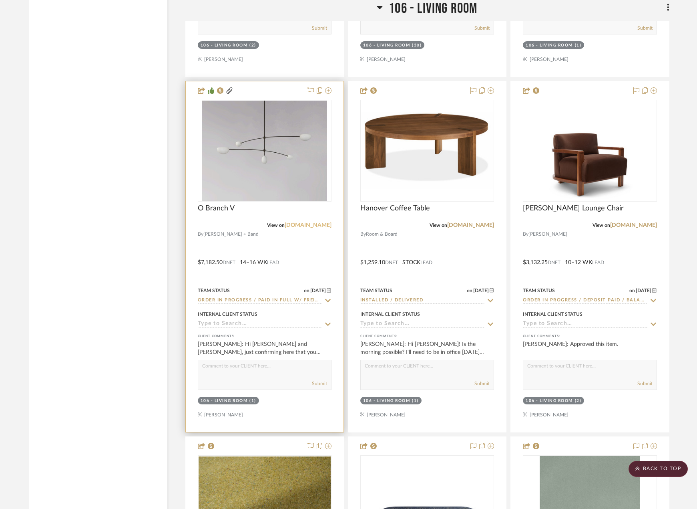
click at [300, 226] on link "[DOMAIN_NAME]" at bounding box center [308, 225] width 47 height 6
click at [299, 222] on link "[DOMAIN_NAME]" at bounding box center [308, 225] width 47 height 6
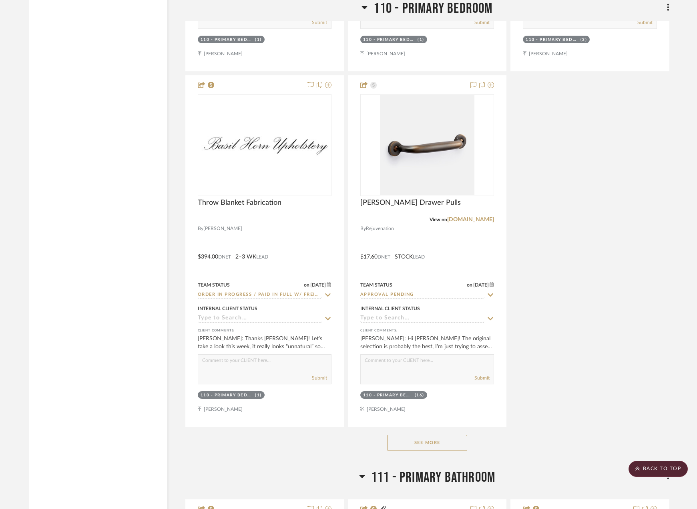
scroll to position [12256, 0]
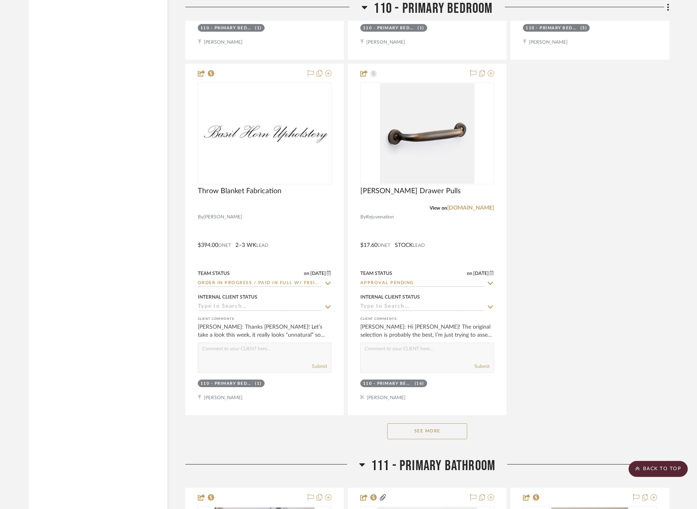
click at [405, 433] on button "See More" at bounding box center [427, 431] width 80 height 16
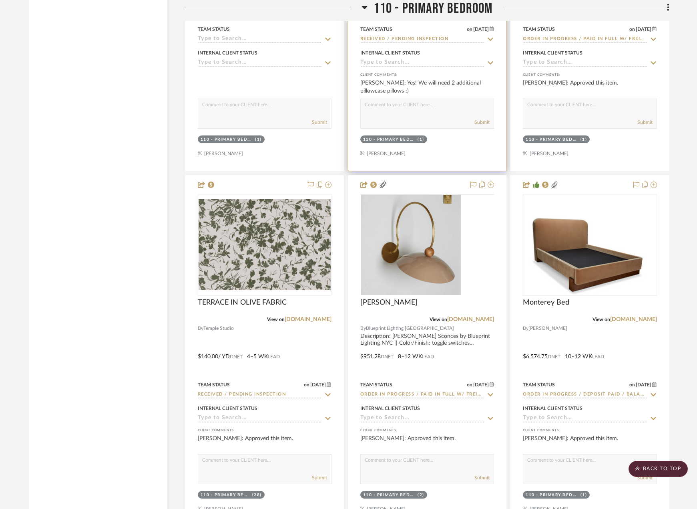
scroll to position [12856, 0]
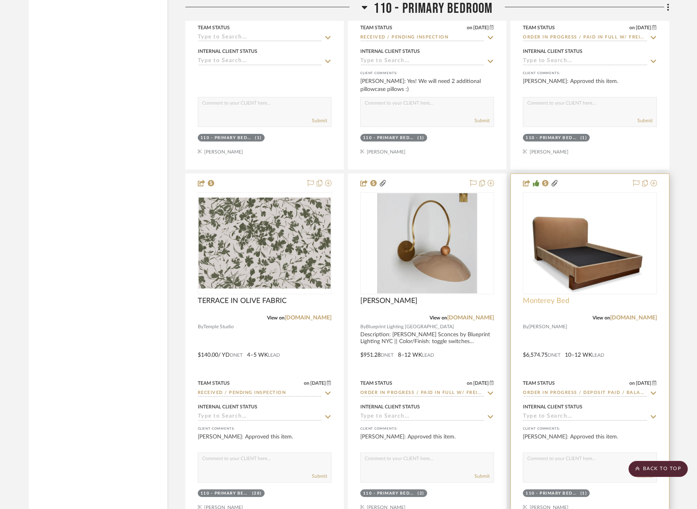
click at [549, 300] on span "Monterey Bed" at bounding box center [546, 300] width 46 height 9
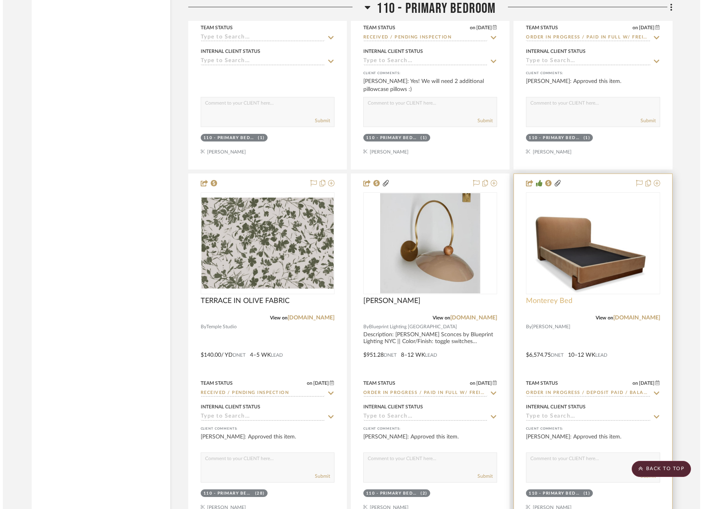
scroll to position [0, 0]
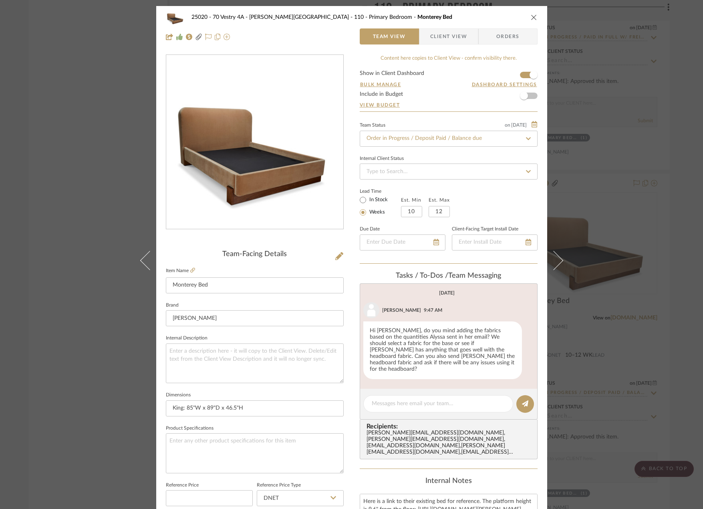
click at [532, 14] on icon "close" at bounding box center [534, 17] width 6 height 6
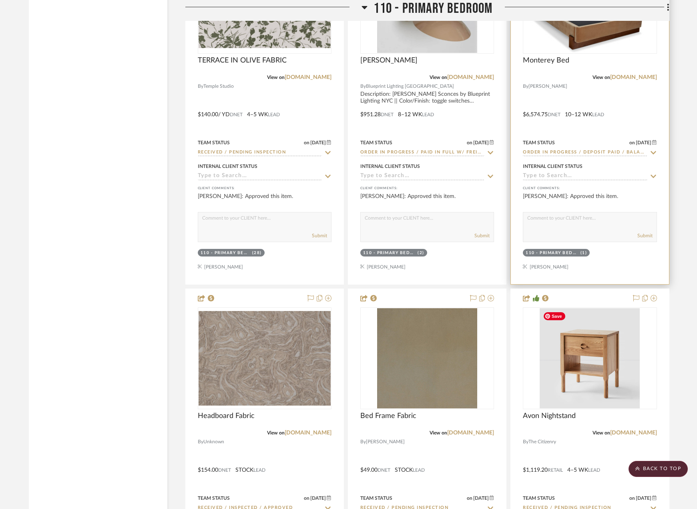
scroll to position [12936, 0]
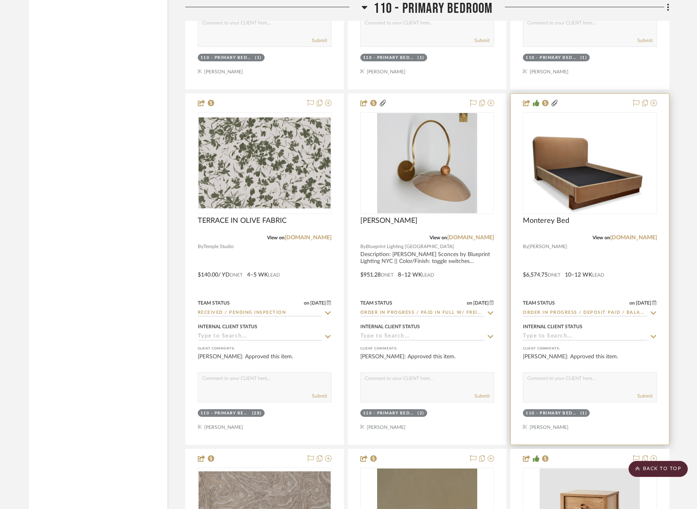
click at [625, 241] on div at bounding box center [590, 269] width 158 height 350
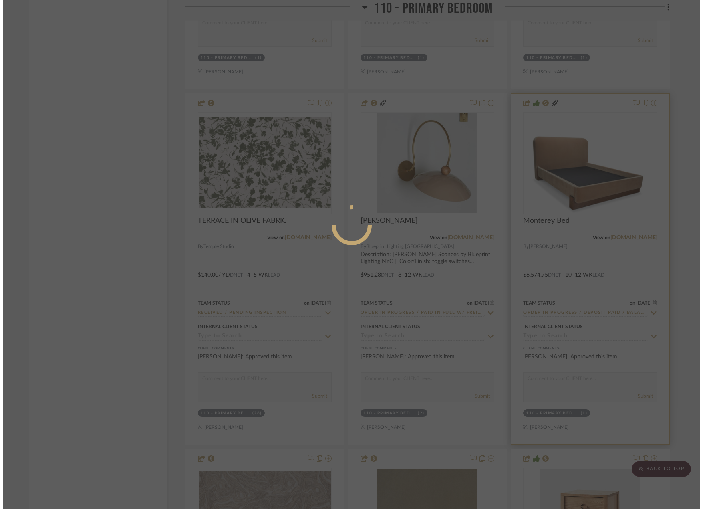
scroll to position [0, 0]
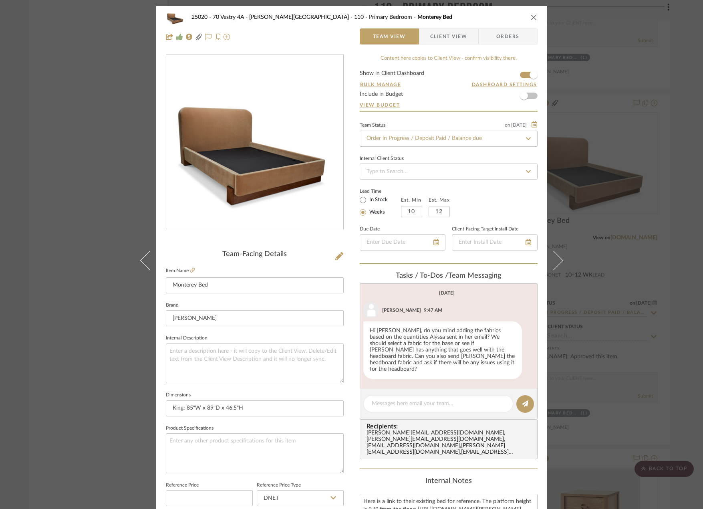
click at [617, 165] on div "25020 - 70 Vestry 4A - [PERSON_NAME] 110 - Primary Bedroom Monterey Bed Team Vi…" at bounding box center [351, 254] width 703 height 509
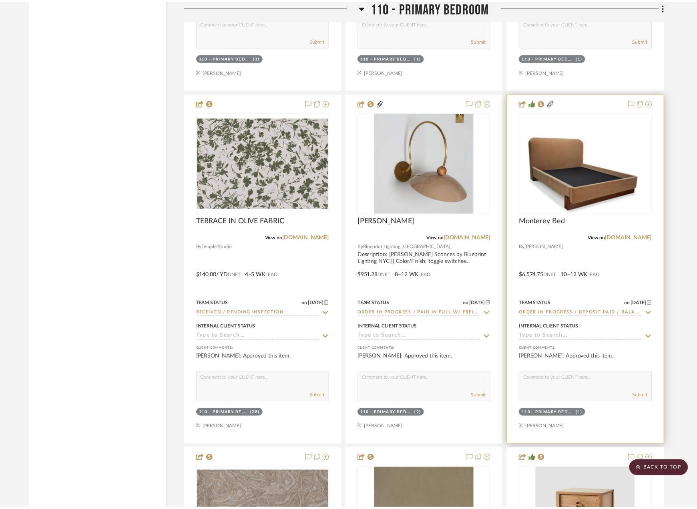
scroll to position [12936, 0]
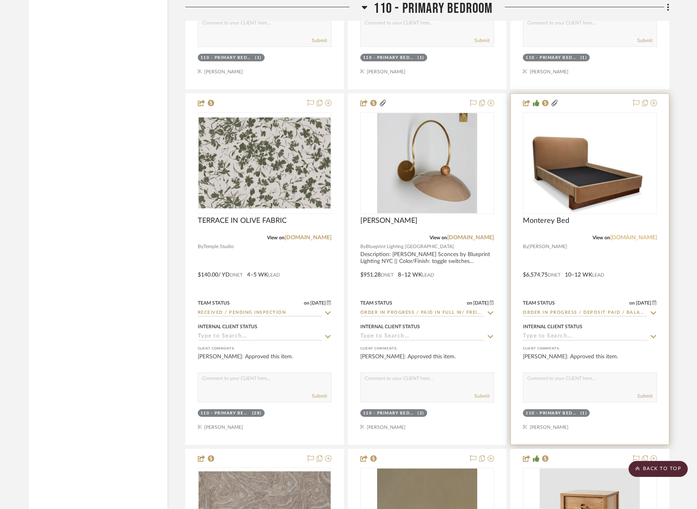
click at [616, 238] on link "[DOMAIN_NAME]" at bounding box center [633, 238] width 47 height 6
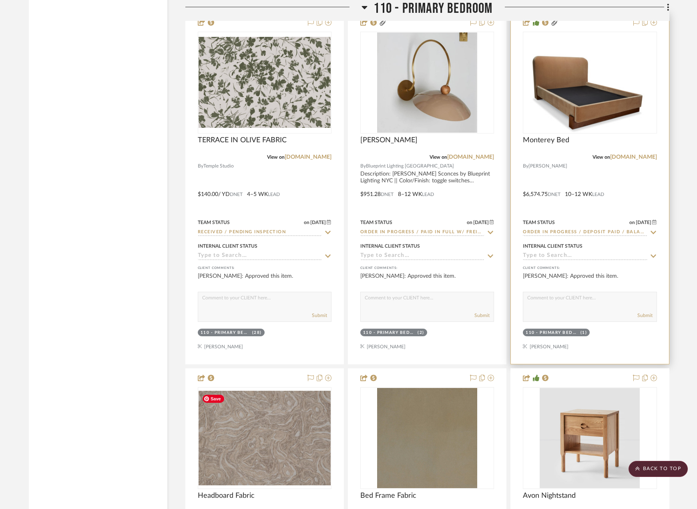
scroll to position [13017, 0]
click at [597, 96] on img "0" at bounding box center [590, 82] width 132 height 99
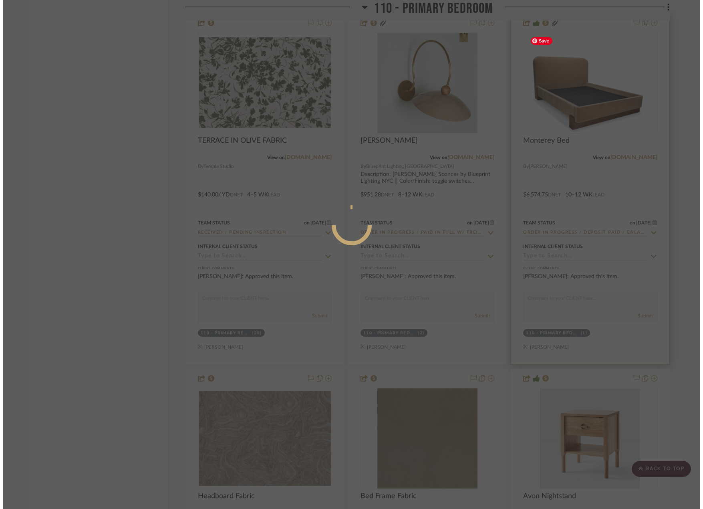
scroll to position [0, 0]
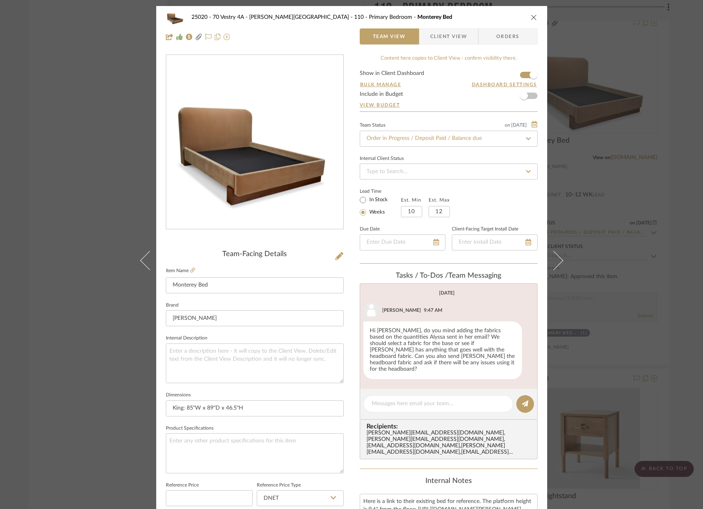
click at [116, 84] on div "25020 - 70 Vestry 4A - [PERSON_NAME] 110 - Primary Bedroom Monterey Bed Team Vi…" at bounding box center [351, 254] width 703 height 509
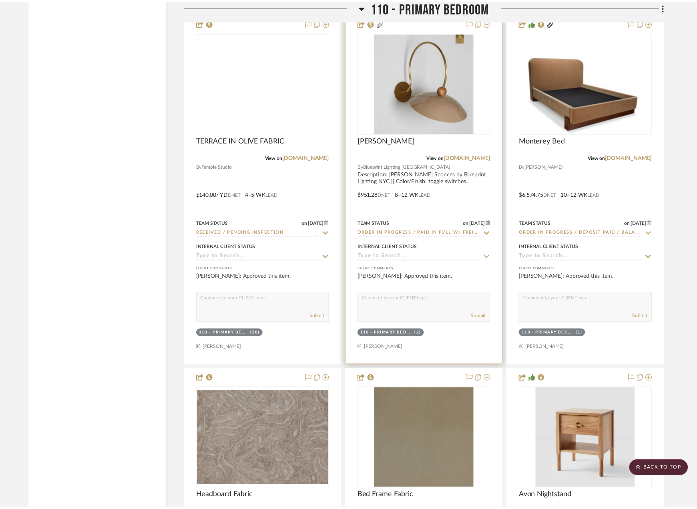
scroll to position [13017, 0]
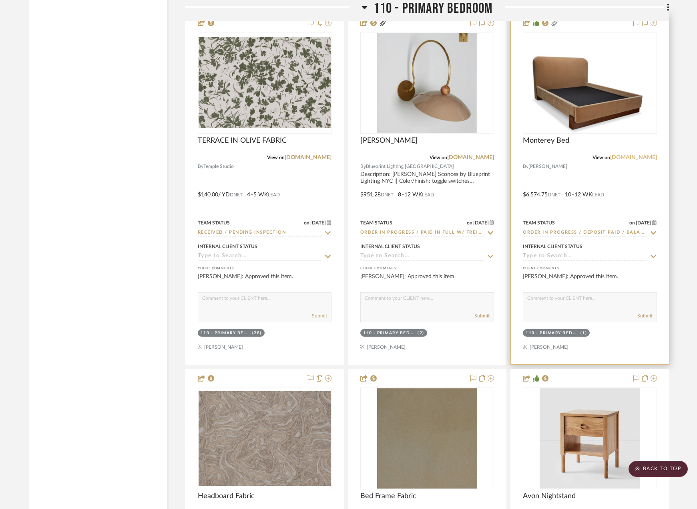
click at [625, 157] on link "[DOMAIN_NAME]" at bounding box center [633, 158] width 47 height 6
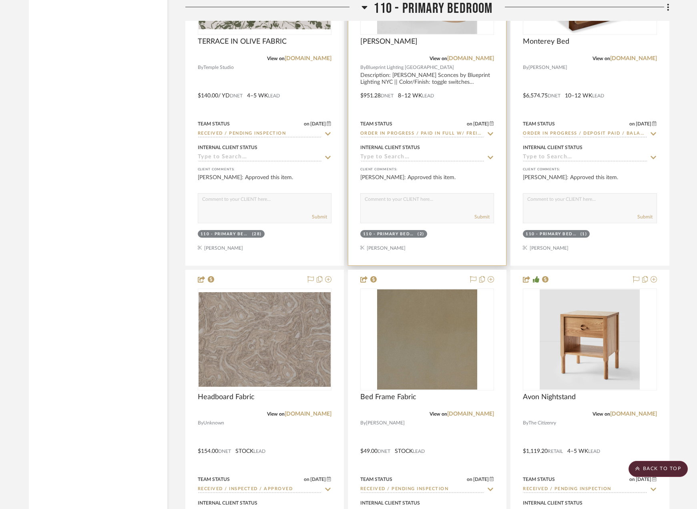
scroll to position [13137, 0]
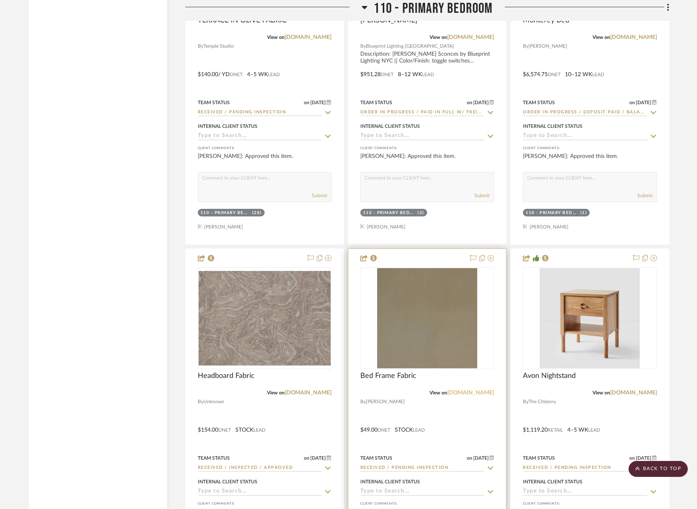
click at [463, 393] on link "[DOMAIN_NAME]" at bounding box center [470, 393] width 47 height 6
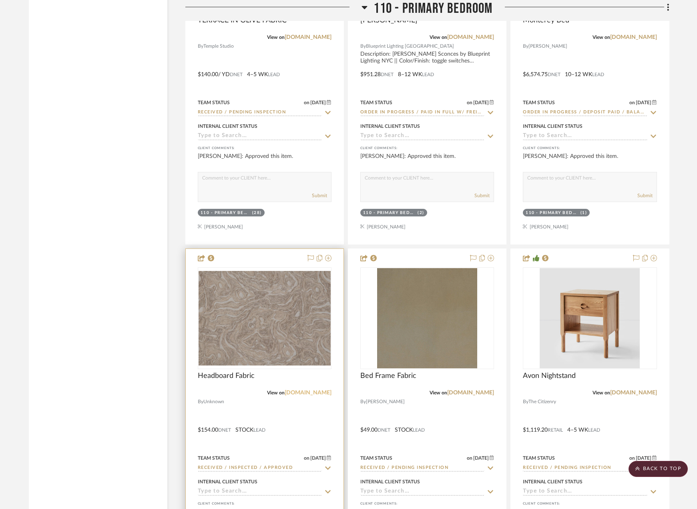
click at [302, 393] on link "[DOMAIN_NAME]" at bounding box center [308, 393] width 47 height 6
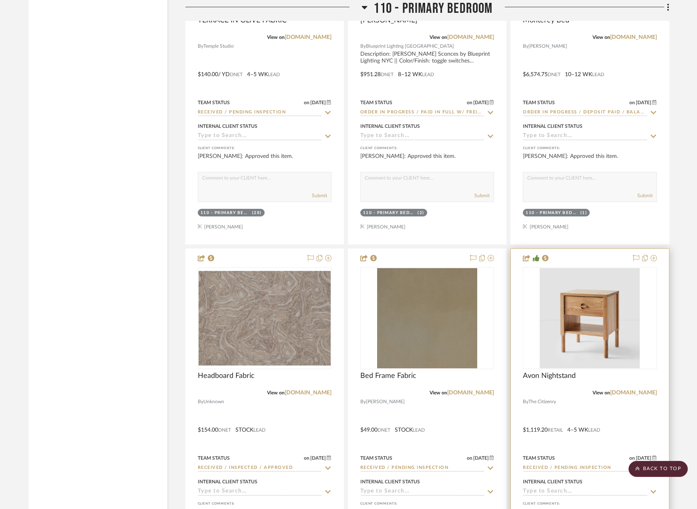
click at [622, 389] on div "View on [DOMAIN_NAME]" at bounding box center [590, 392] width 134 height 7
click at [622, 391] on link "[DOMAIN_NAME]" at bounding box center [633, 393] width 47 height 6
click at [559, 377] on span "Avon Nightstand" at bounding box center [549, 375] width 53 height 9
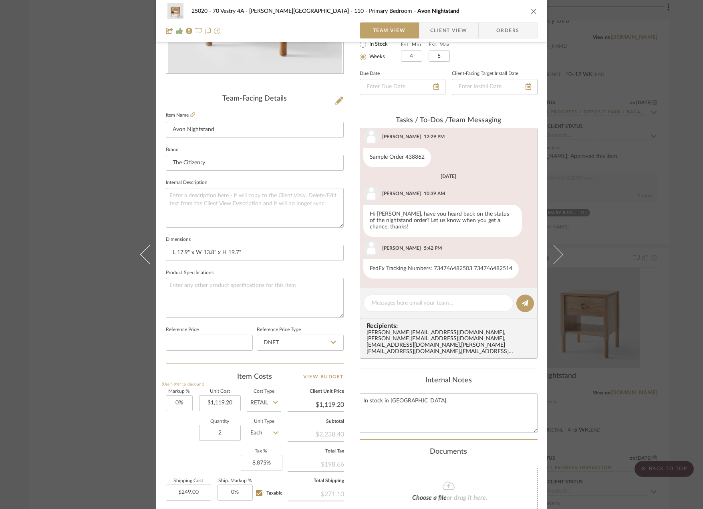
scroll to position [0, 0]
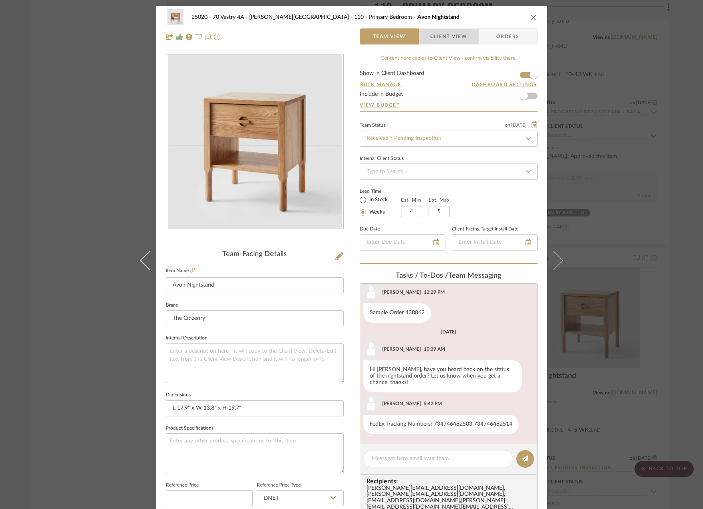
click at [439, 40] on span "Client View" at bounding box center [448, 36] width 37 height 16
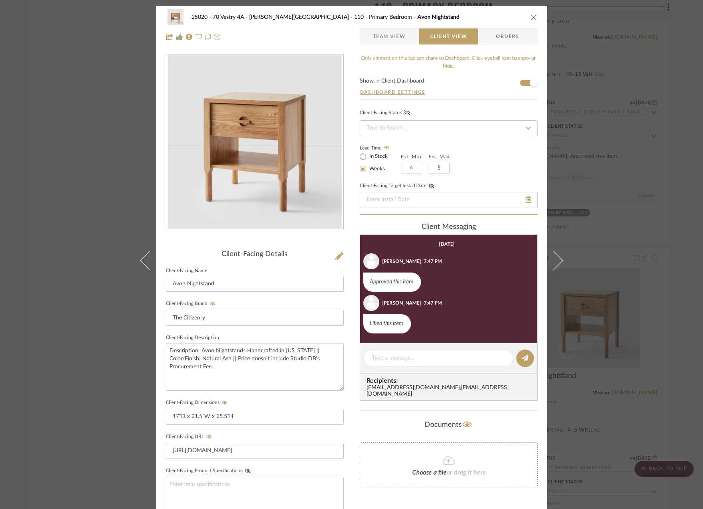
click at [532, 17] on icon "close" at bounding box center [534, 17] width 6 height 6
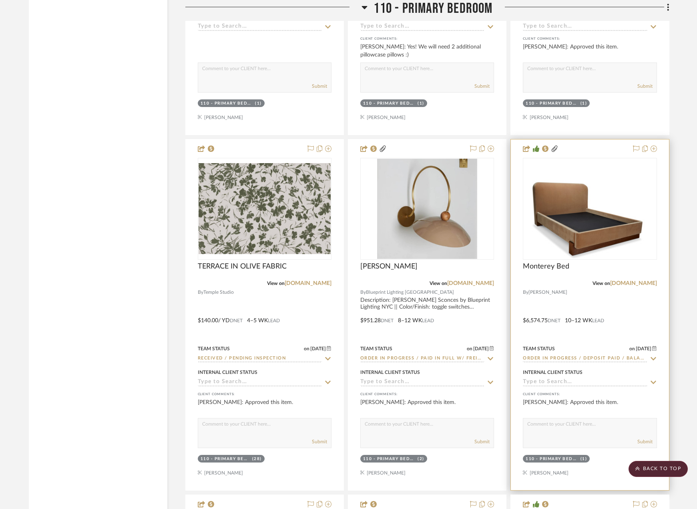
scroll to position [12816, 0]
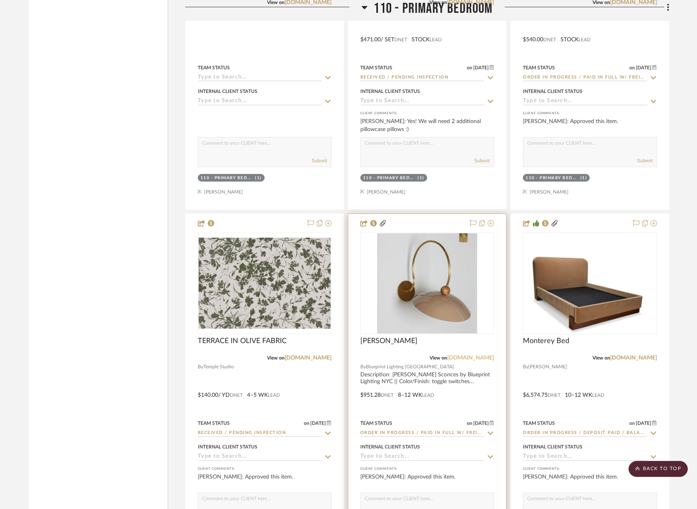
click at [449, 359] on link "[DOMAIN_NAME]" at bounding box center [470, 358] width 47 height 6
